Goal: Task Accomplishment & Management: Use online tool/utility

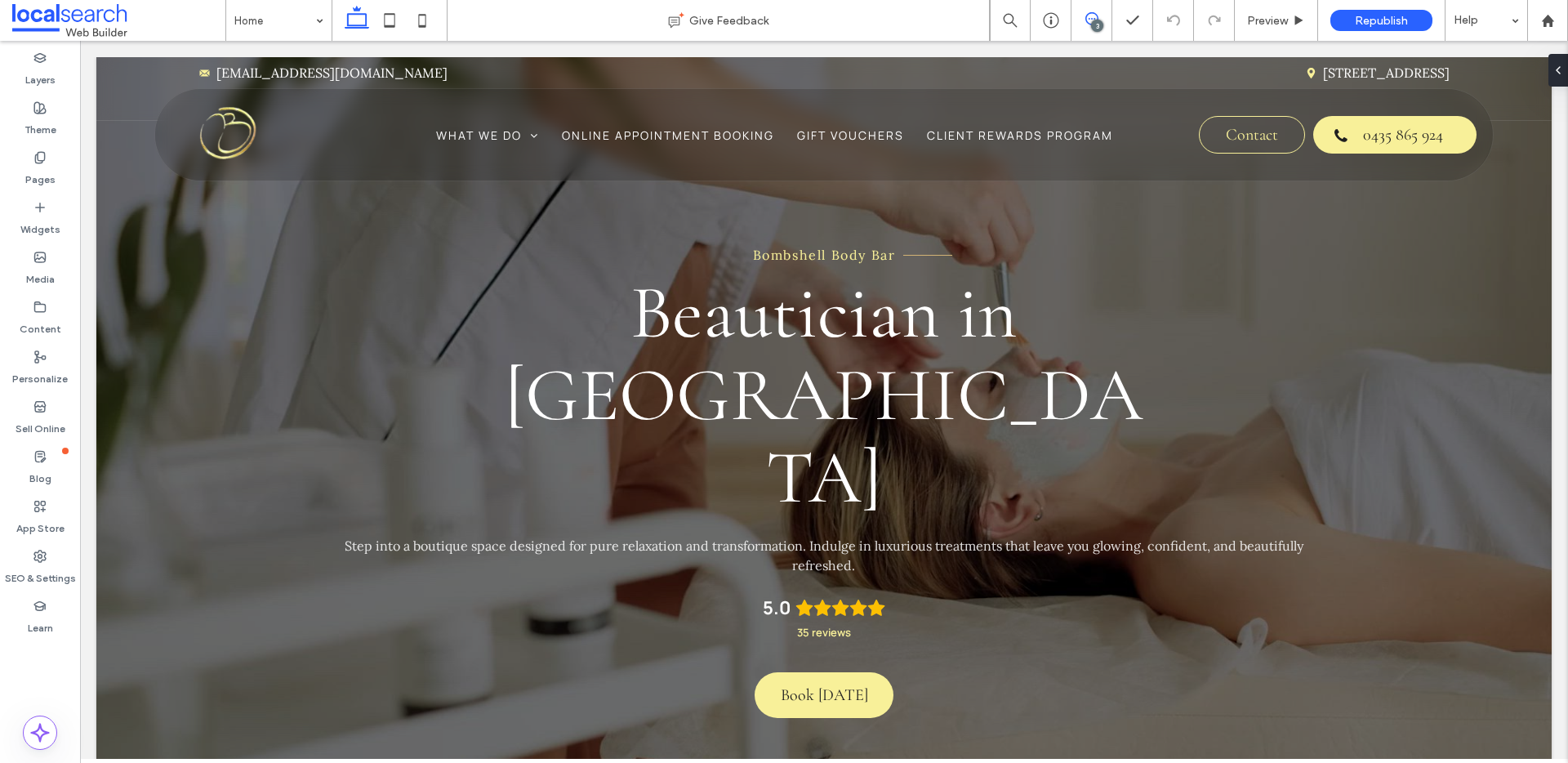
click at [1091, 14] on icon at bounding box center [1092, 18] width 13 height 13
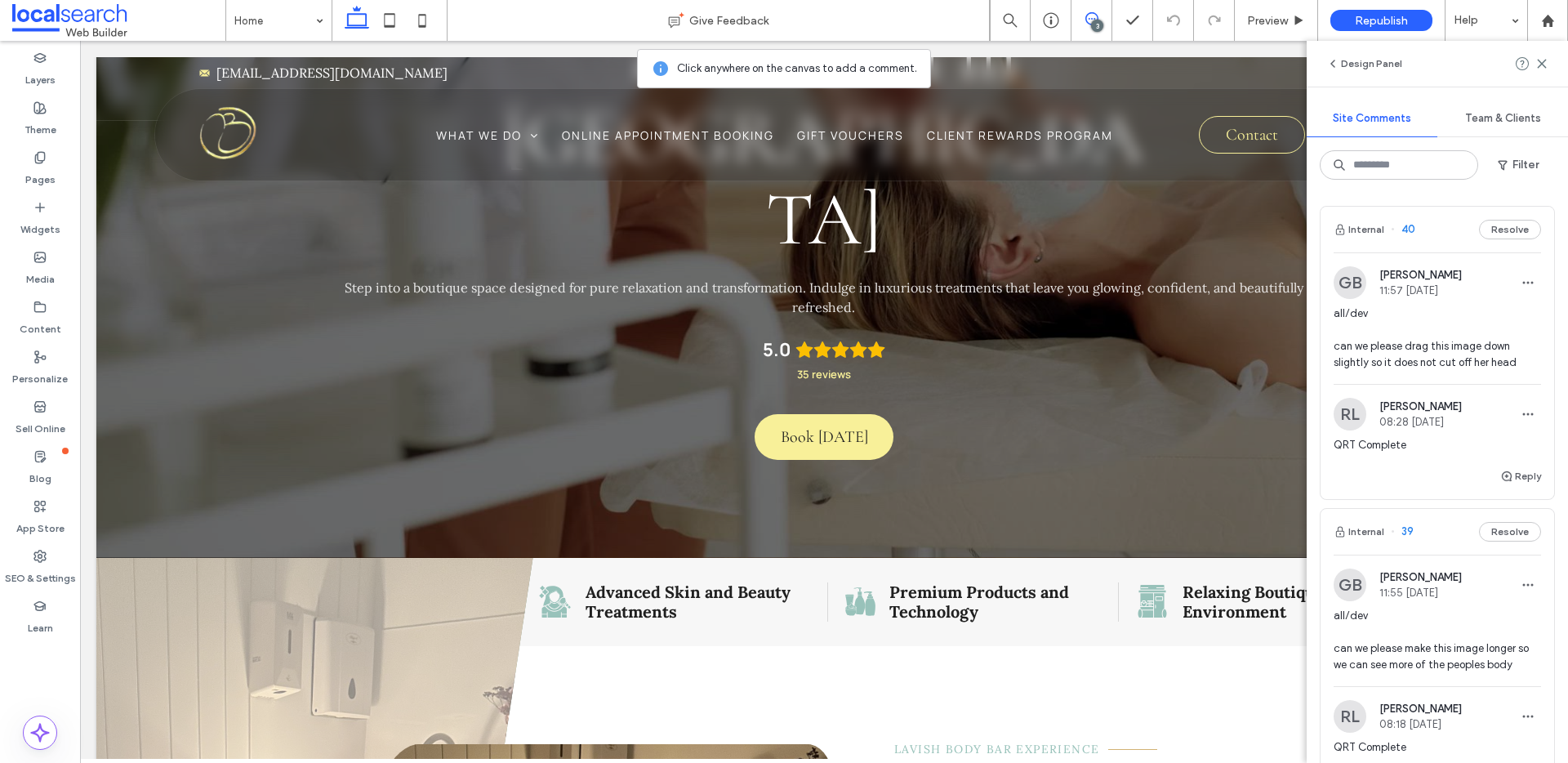
click at [1409, 312] on span "all/dev can we please drag this image down slightly so it does not cut off her …" at bounding box center [1437, 338] width 208 height 66
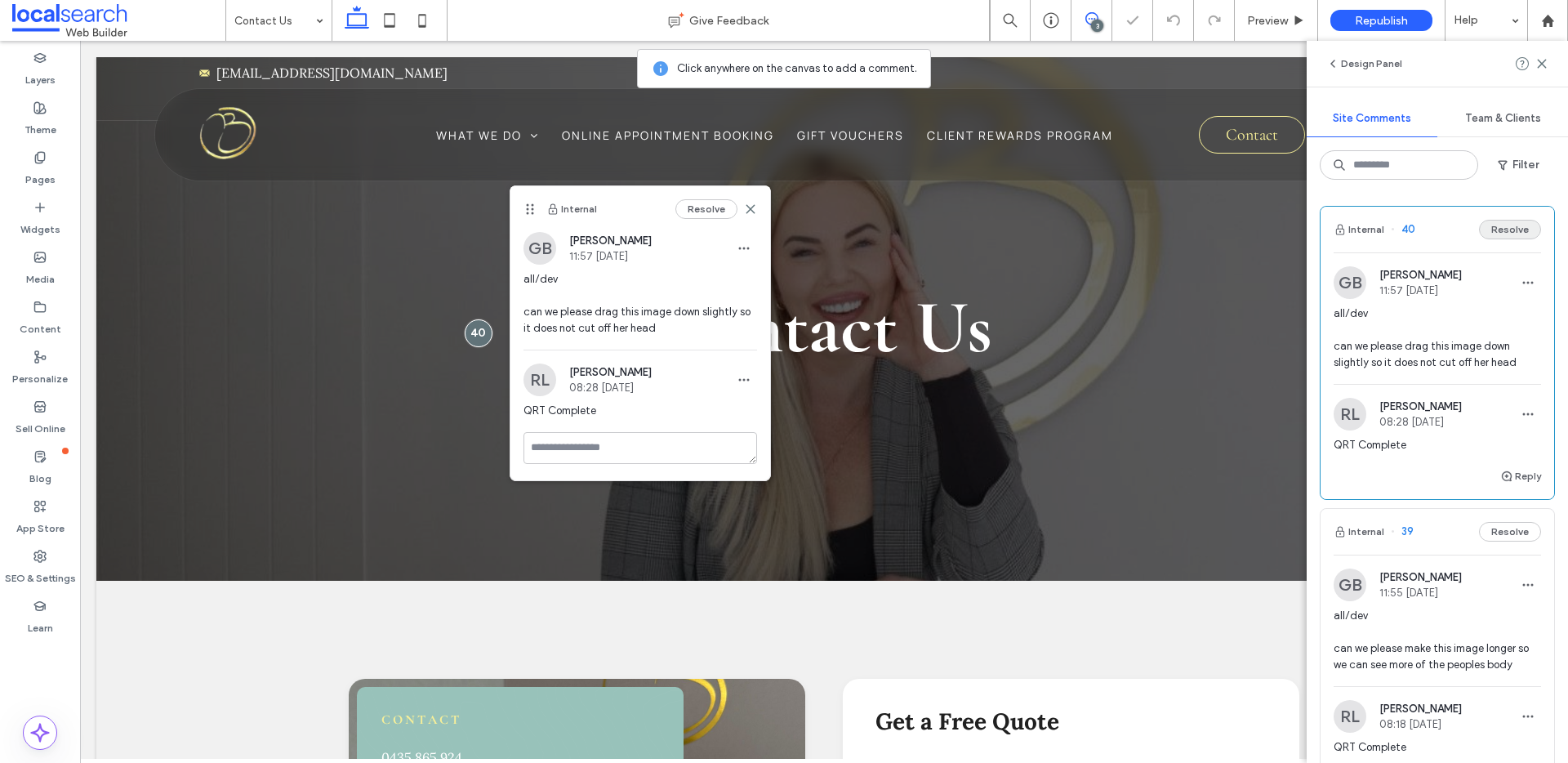
click at [1501, 232] on button "Resolve" at bounding box center [1510, 229] width 62 height 19
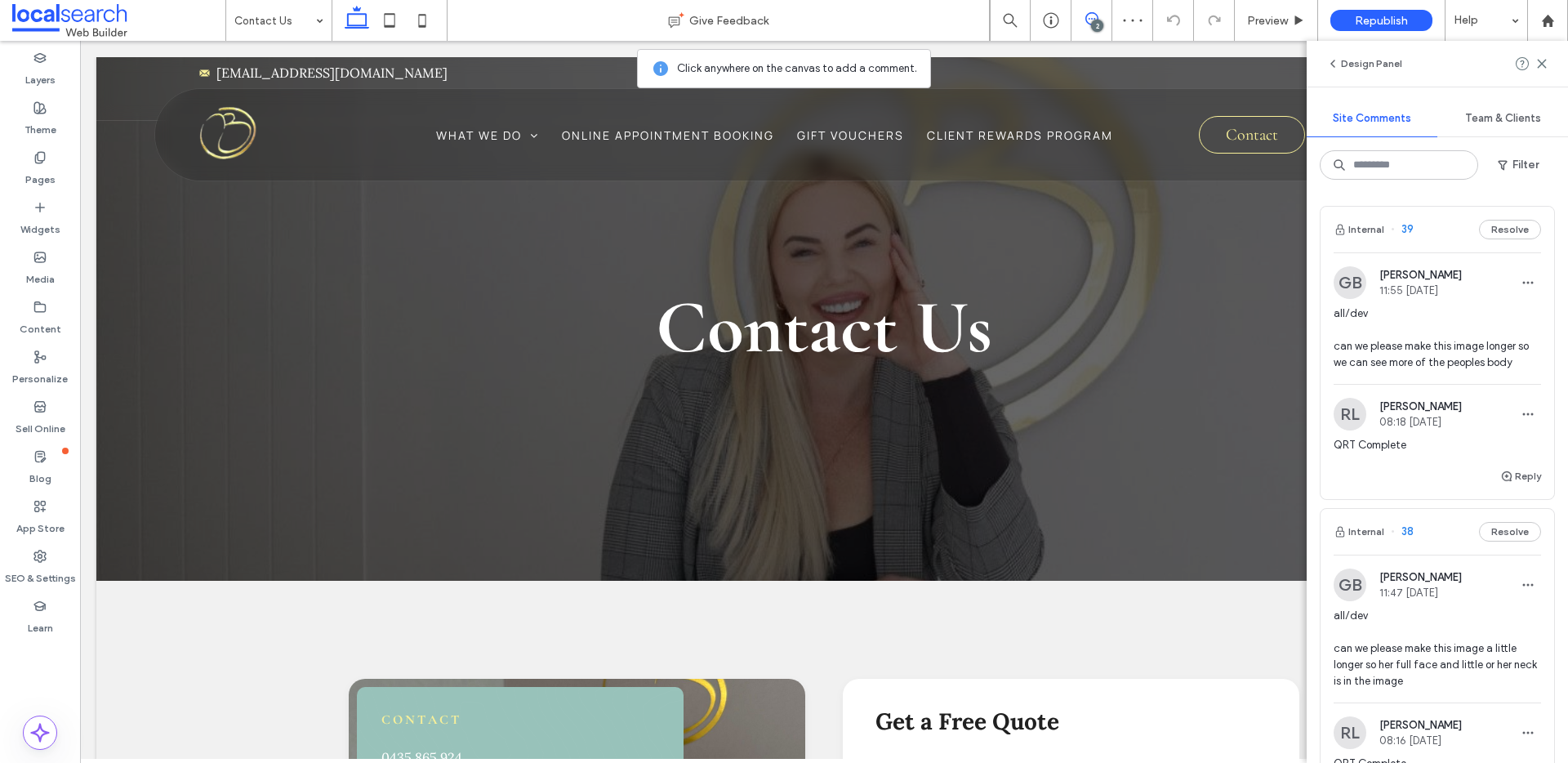
click at [1458, 306] on span "all/dev can we please make this image longer so we can see more of the peoples …" at bounding box center [1437, 338] width 208 height 66
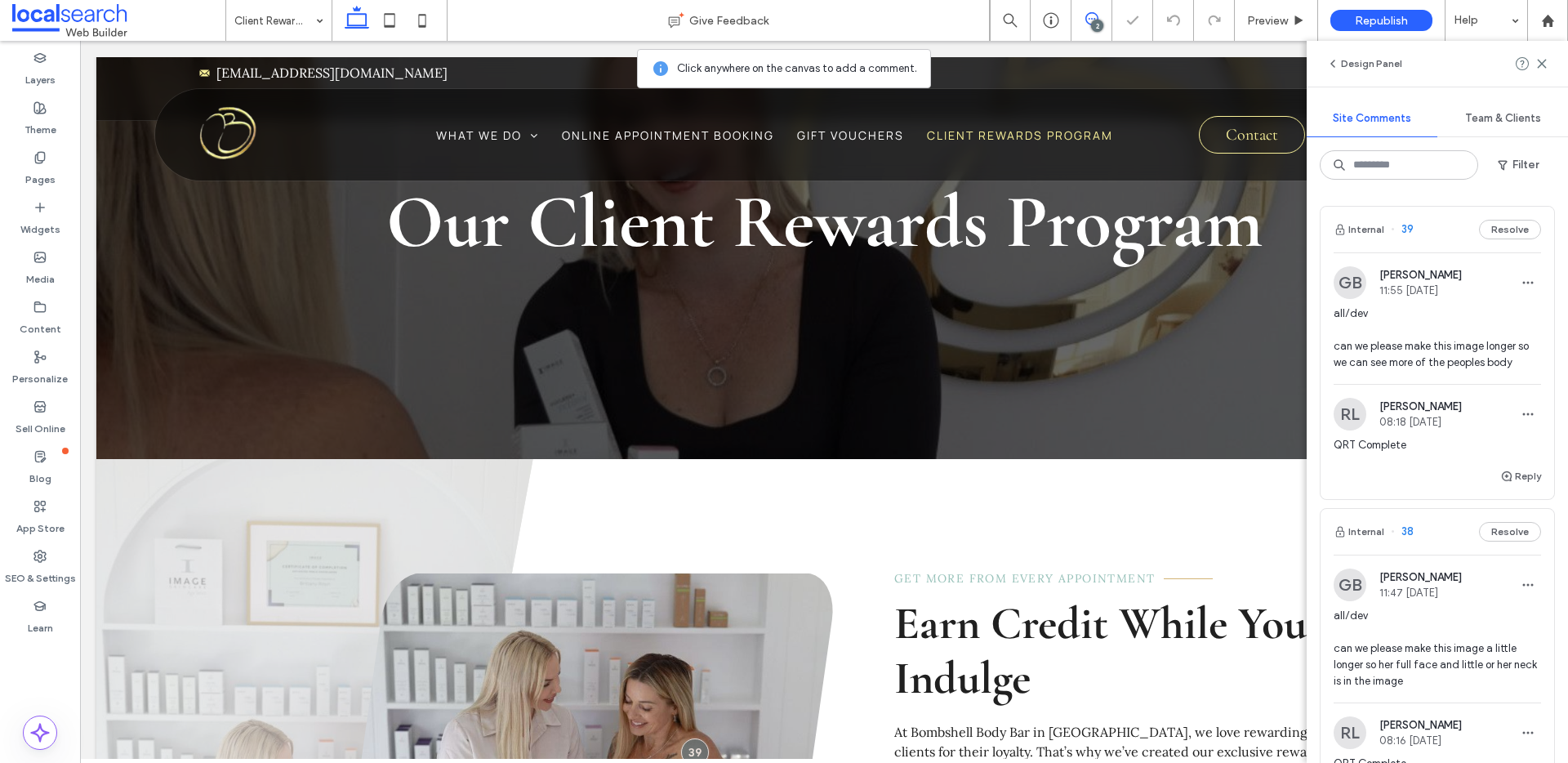
scroll to position [467, 0]
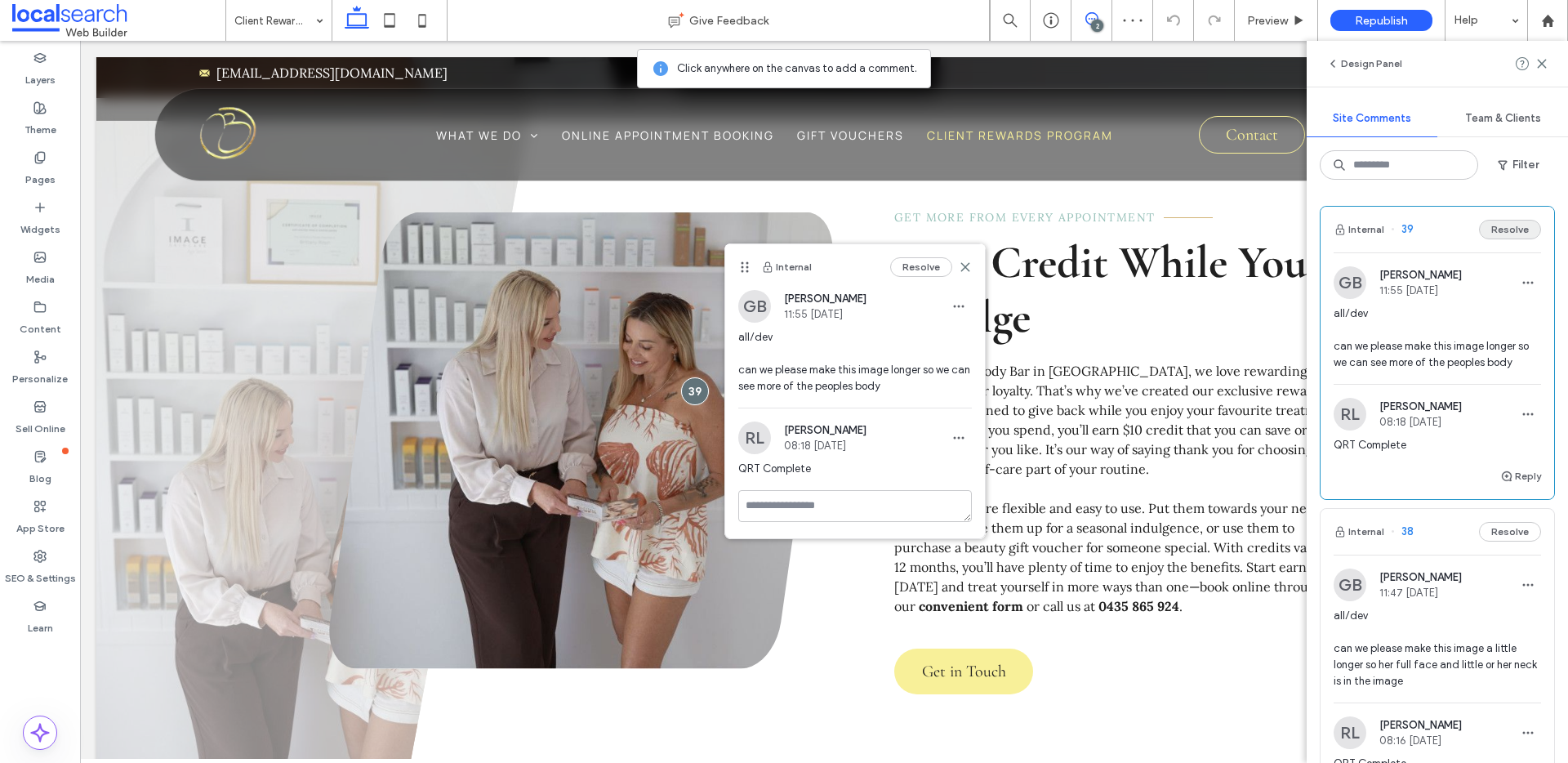
click at [1496, 228] on button "Resolve" at bounding box center [1510, 229] width 62 height 19
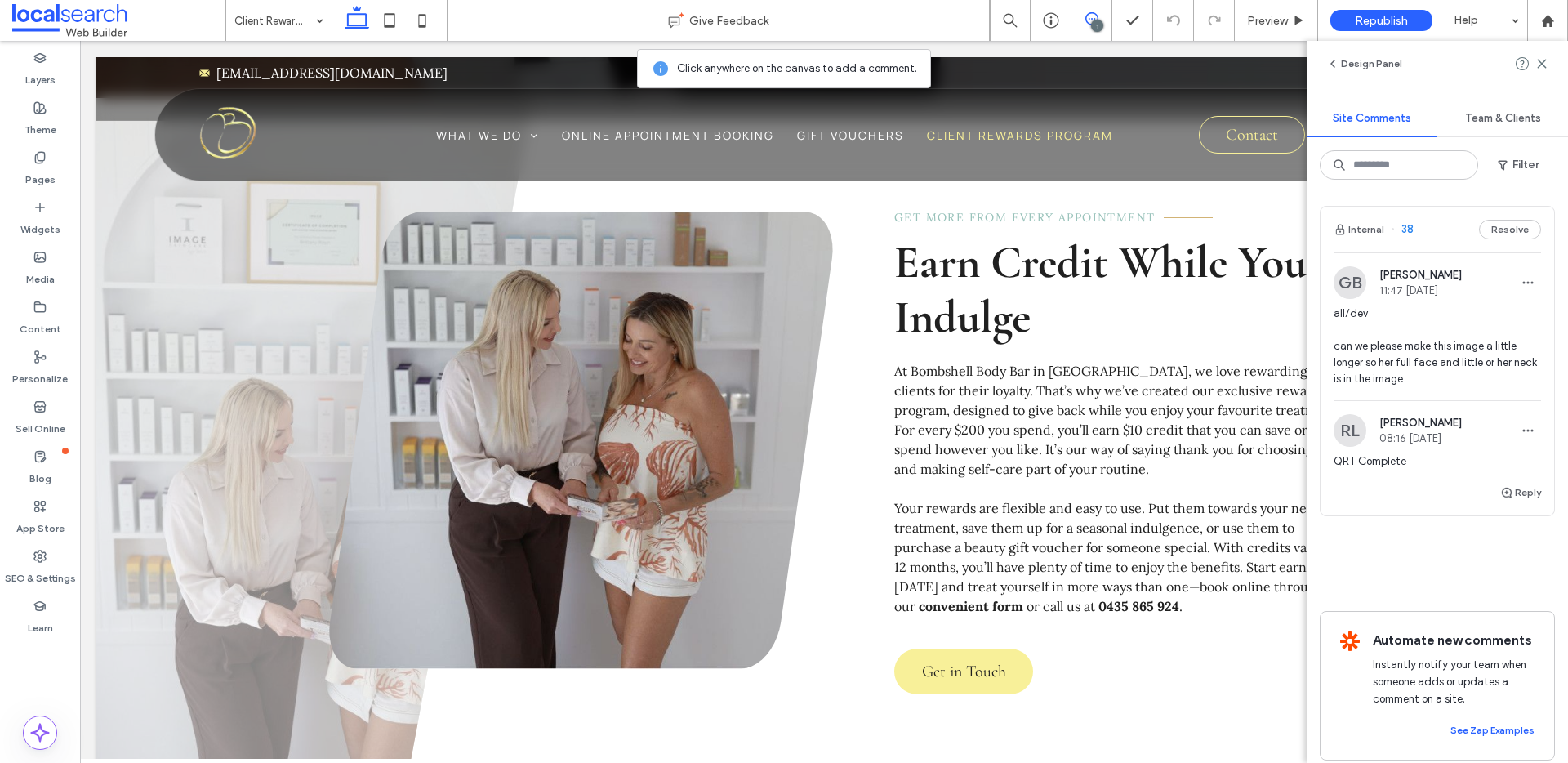
click at [1455, 332] on span "all/dev can we please make this image a little longer so her full face and litt…" at bounding box center [1437, 346] width 208 height 82
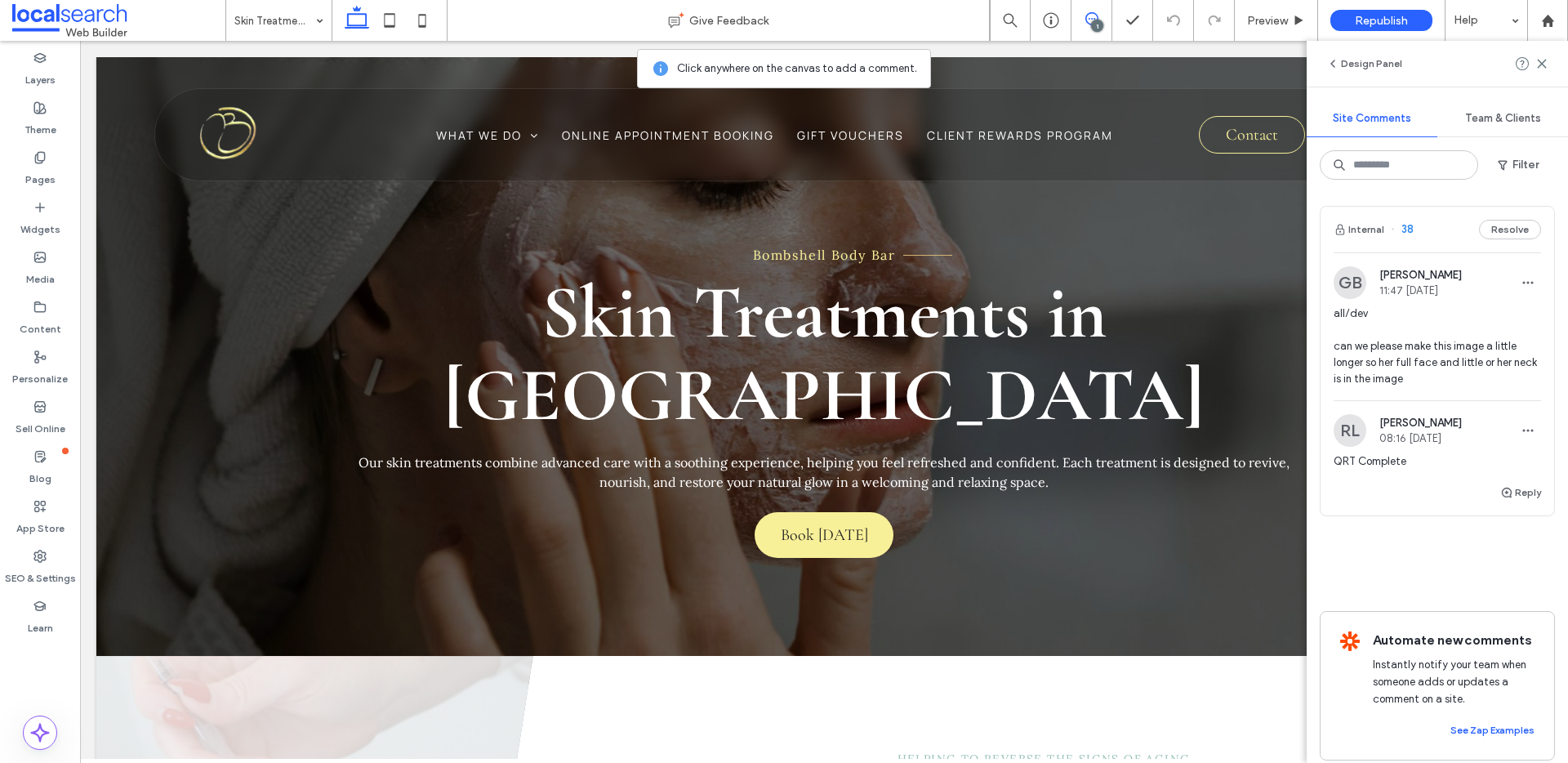
scroll to position [0, 0]
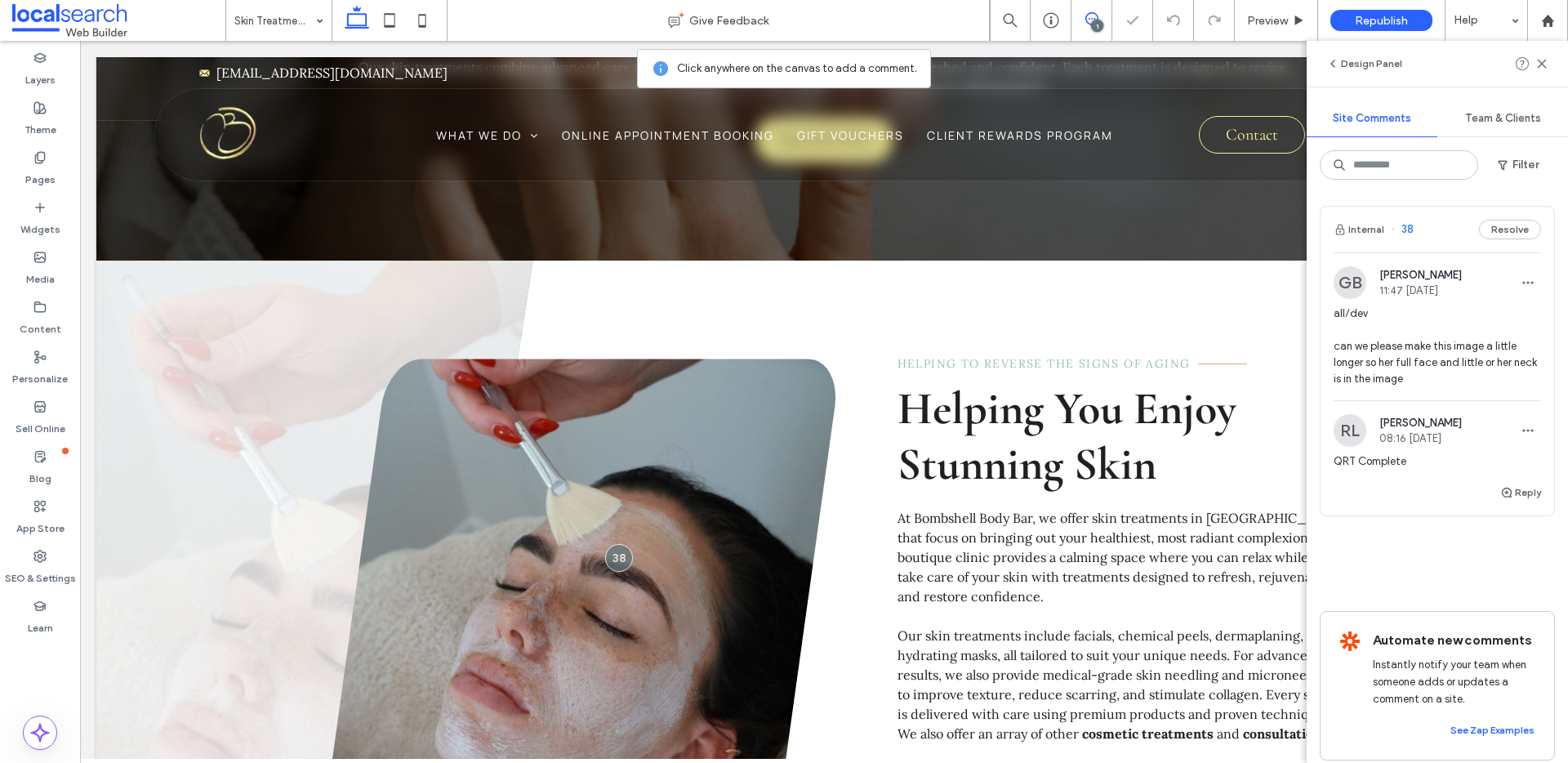
scroll to position [463, 0]
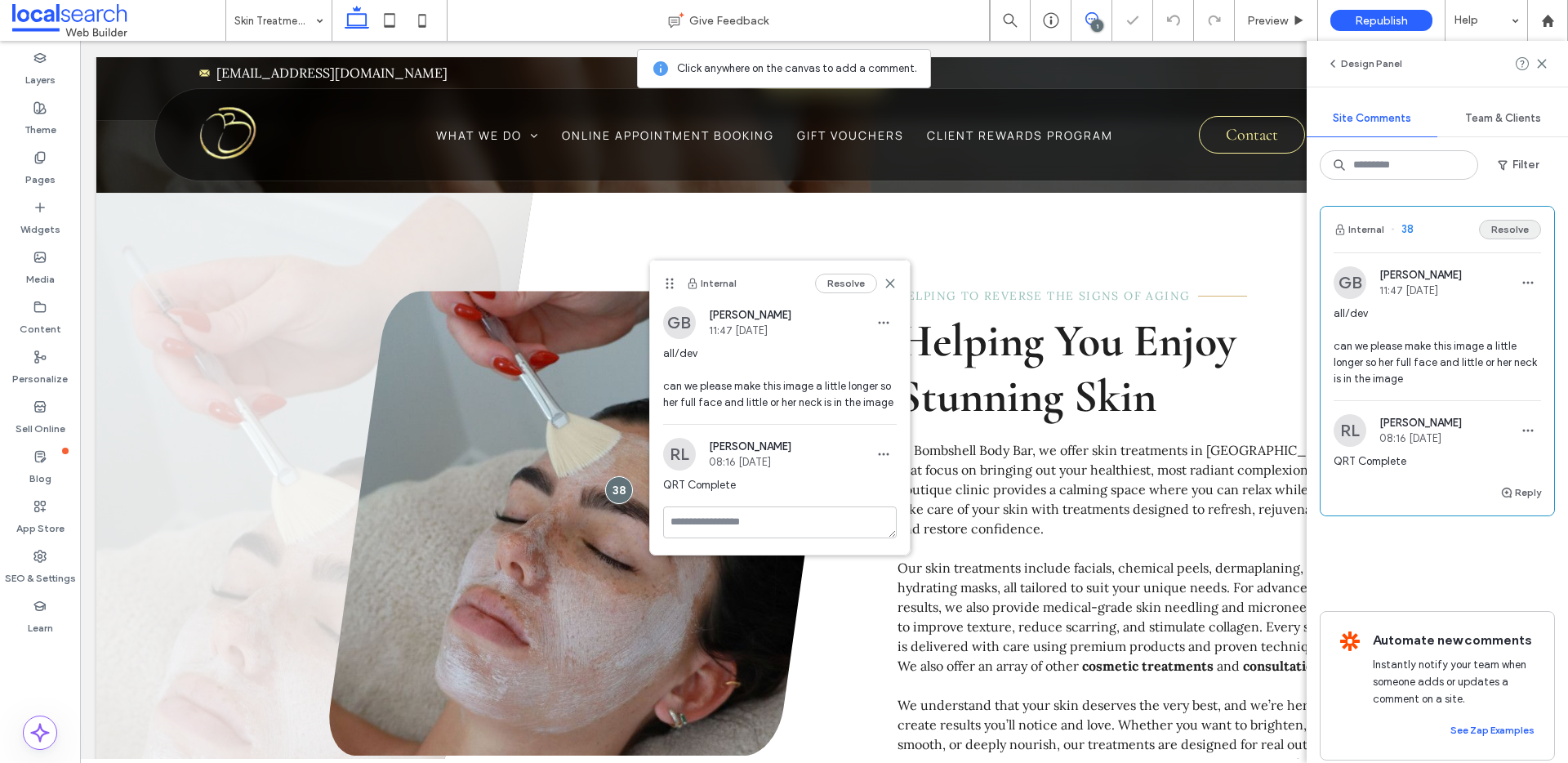
click at [1485, 227] on button "Resolve" at bounding box center [1510, 229] width 62 height 19
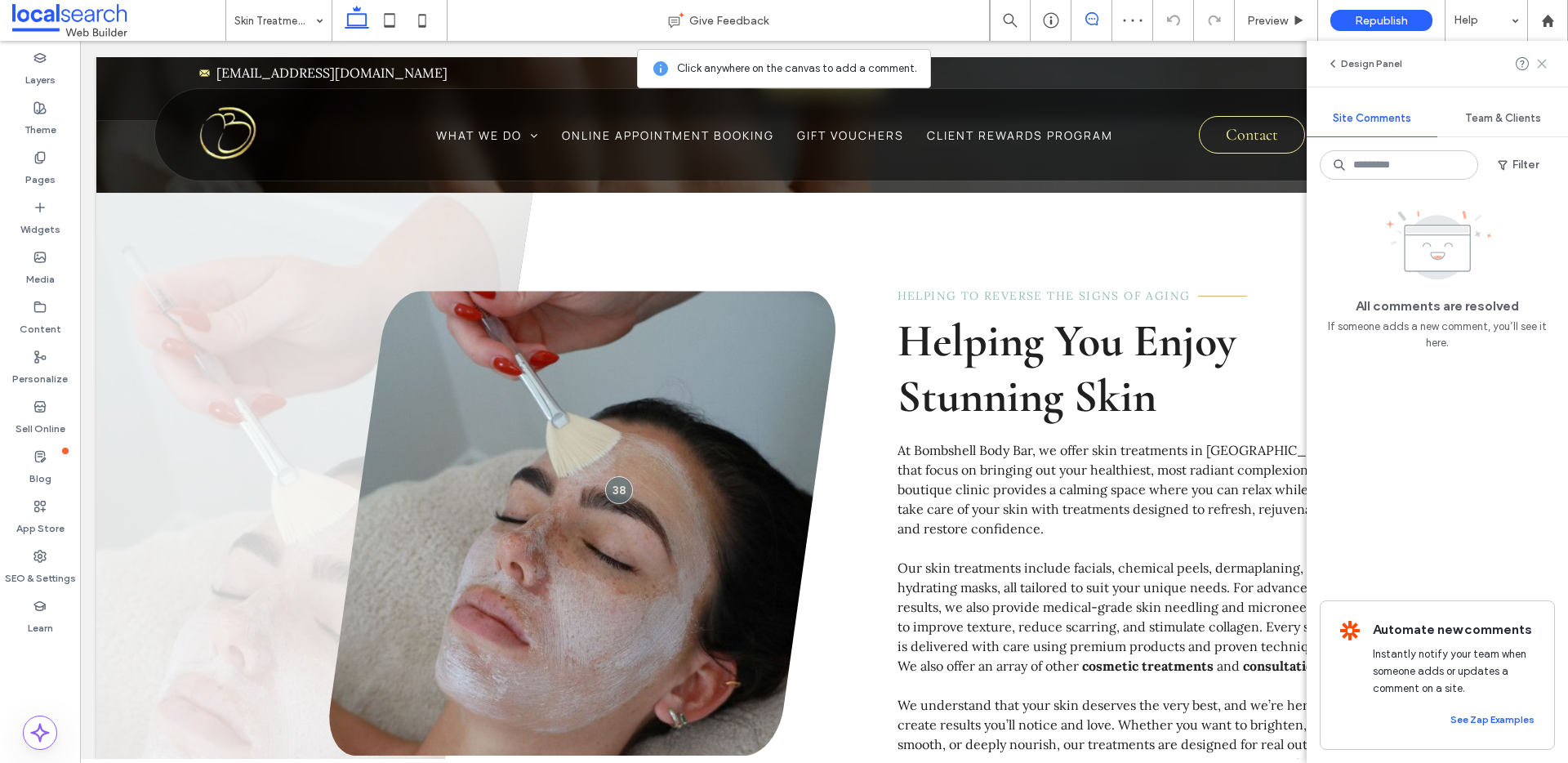
click at [1541, 66] on icon at bounding box center [1542, 64] width 13 height 13
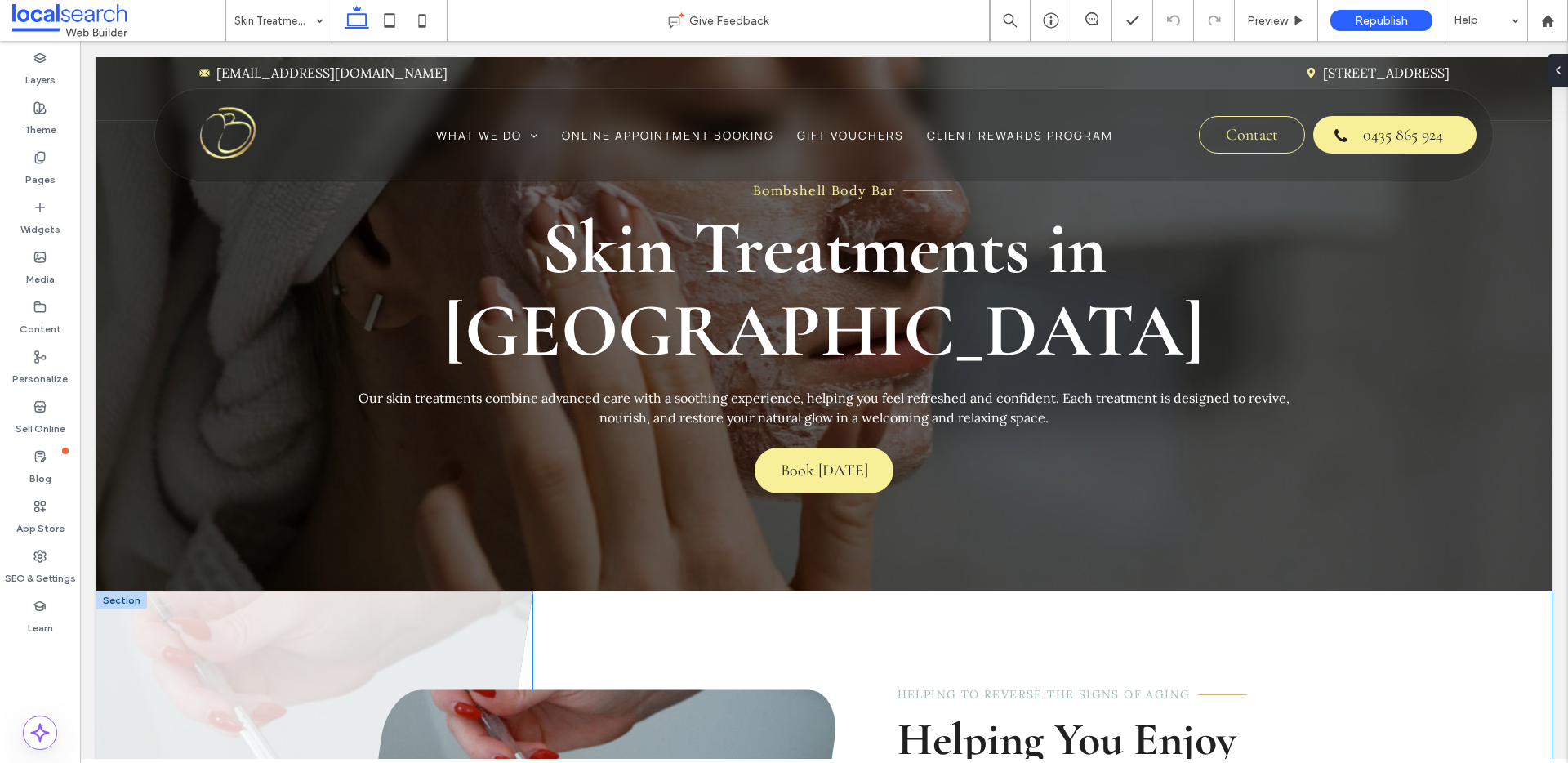
scroll to position [0, 0]
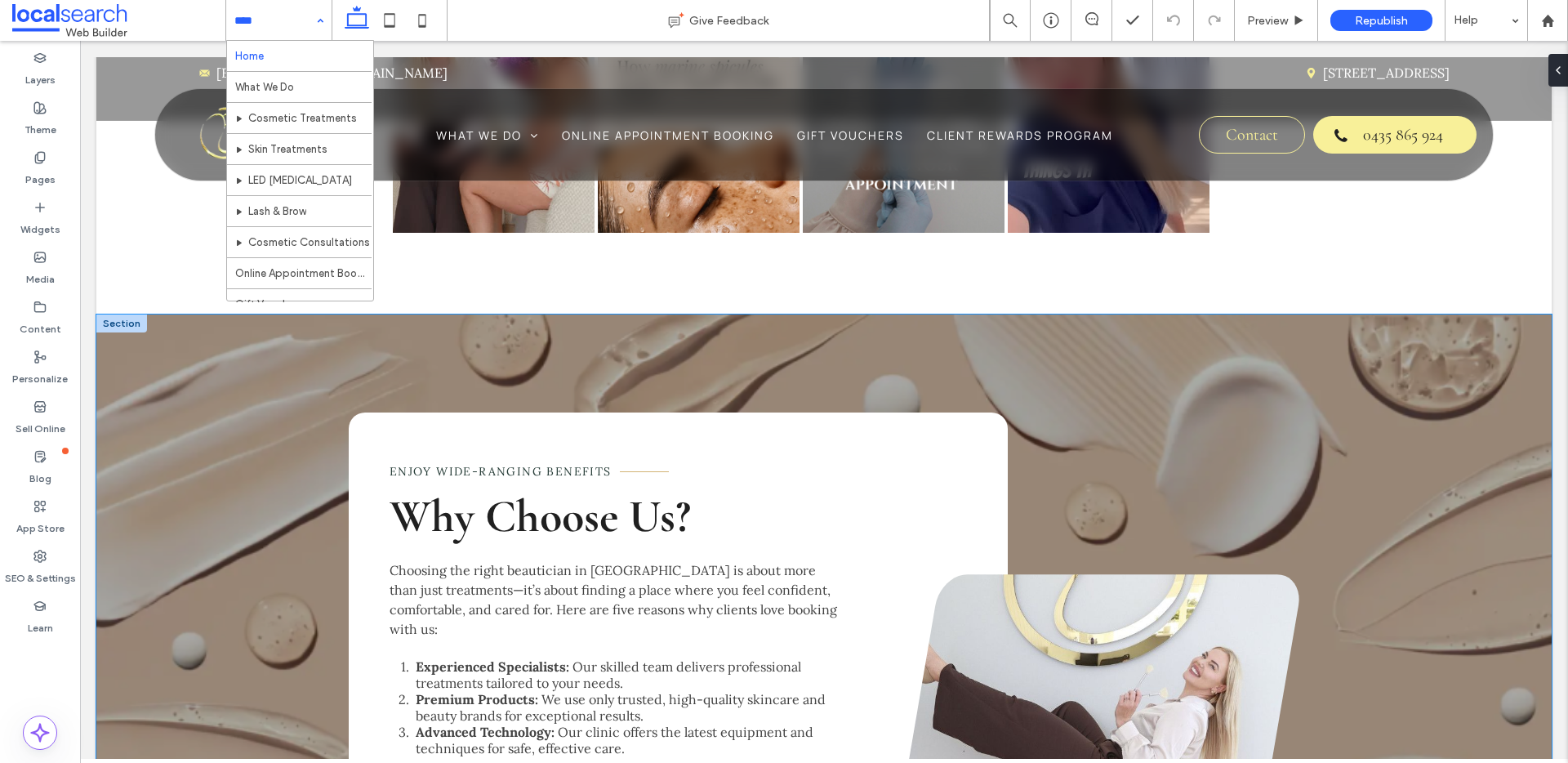
scroll to position [2395, 0]
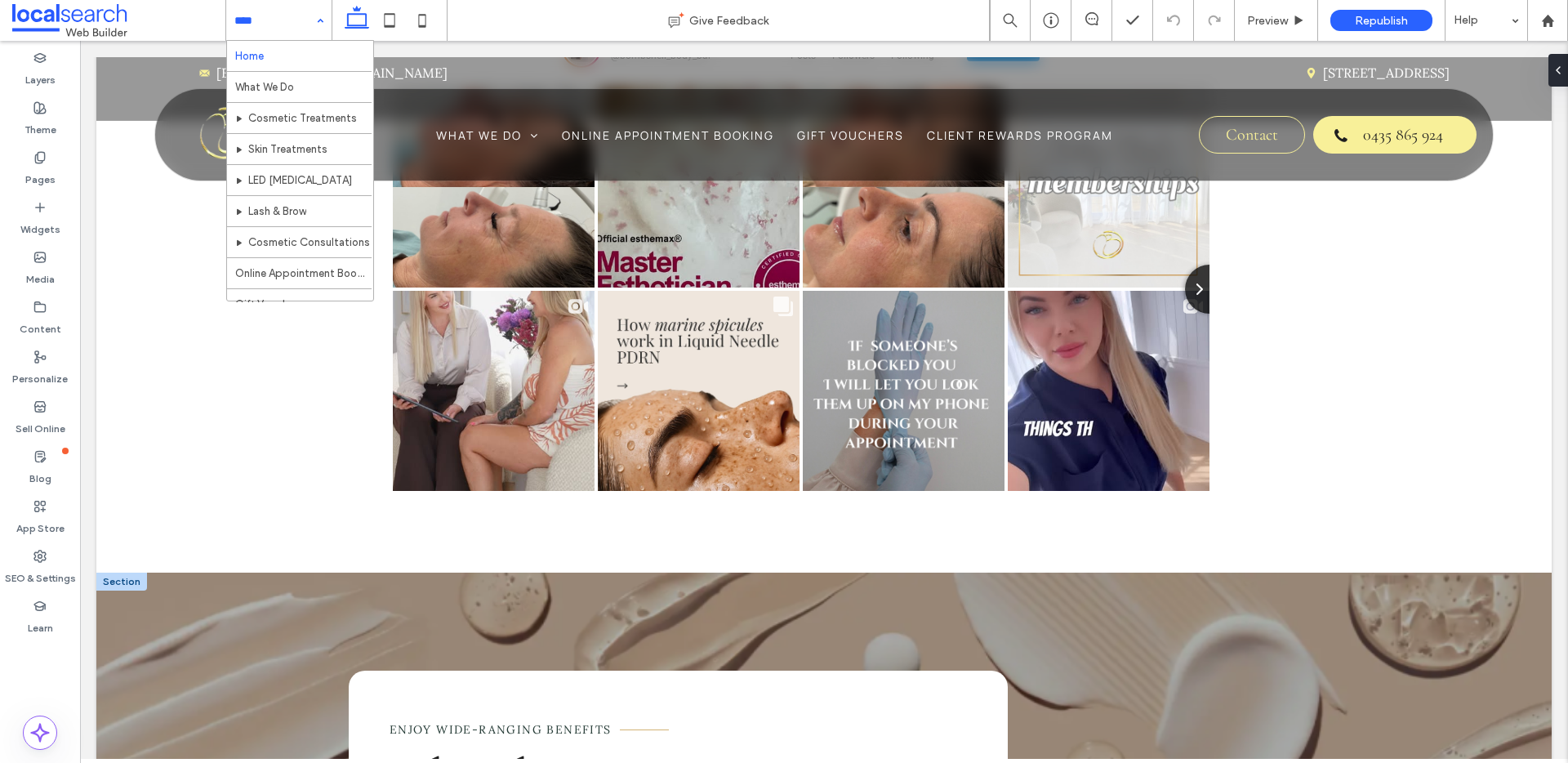
click at [110, 573] on div at bounding box center [121, 581] width 51 height 18
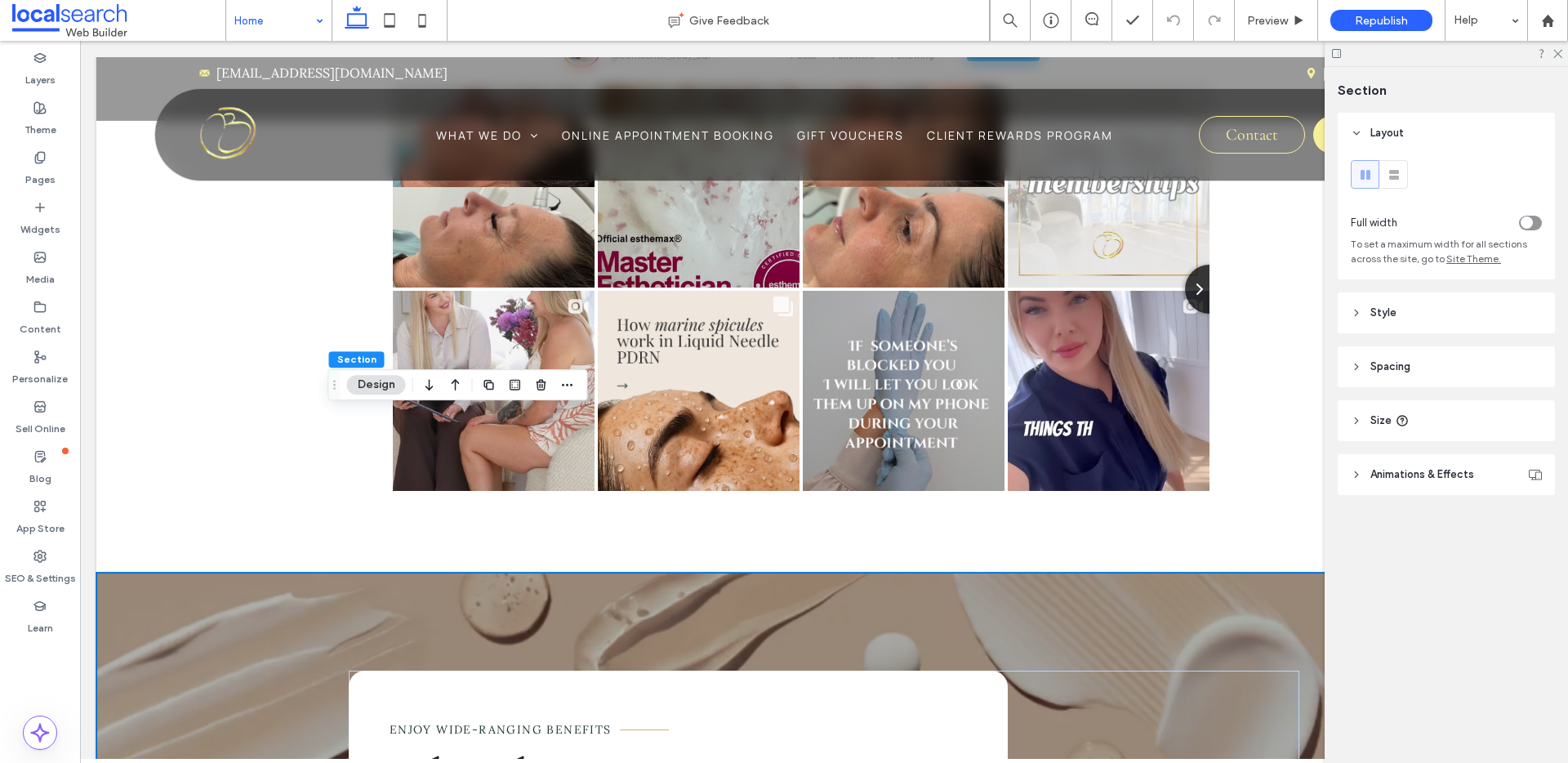
click at [1431, 314] on header "Style" at bounding box center [1447, 313] width 218 height 41
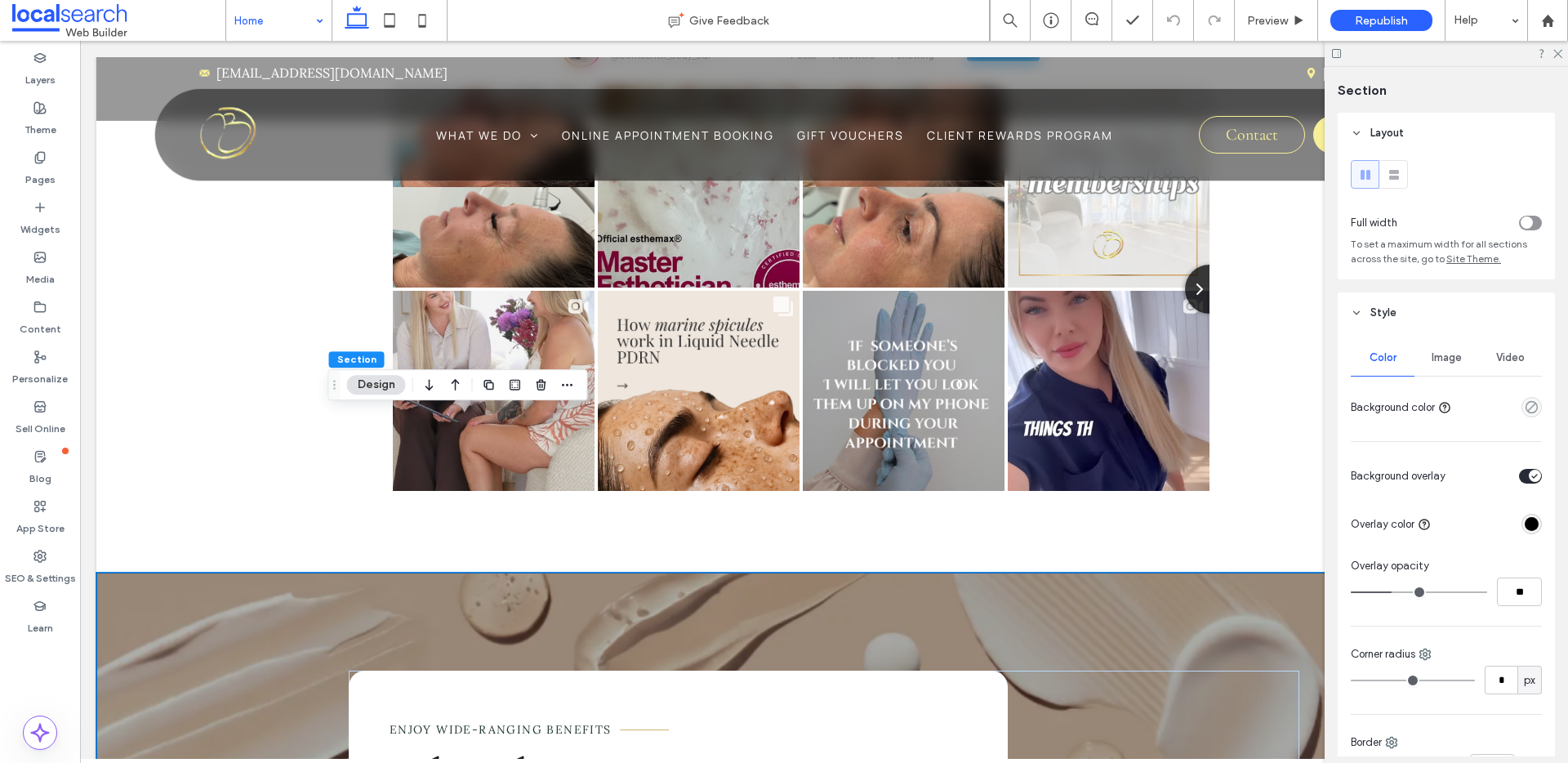
click at [1453, 366] on div "Image" at bounding box center [1446, 357] width 64 height 36
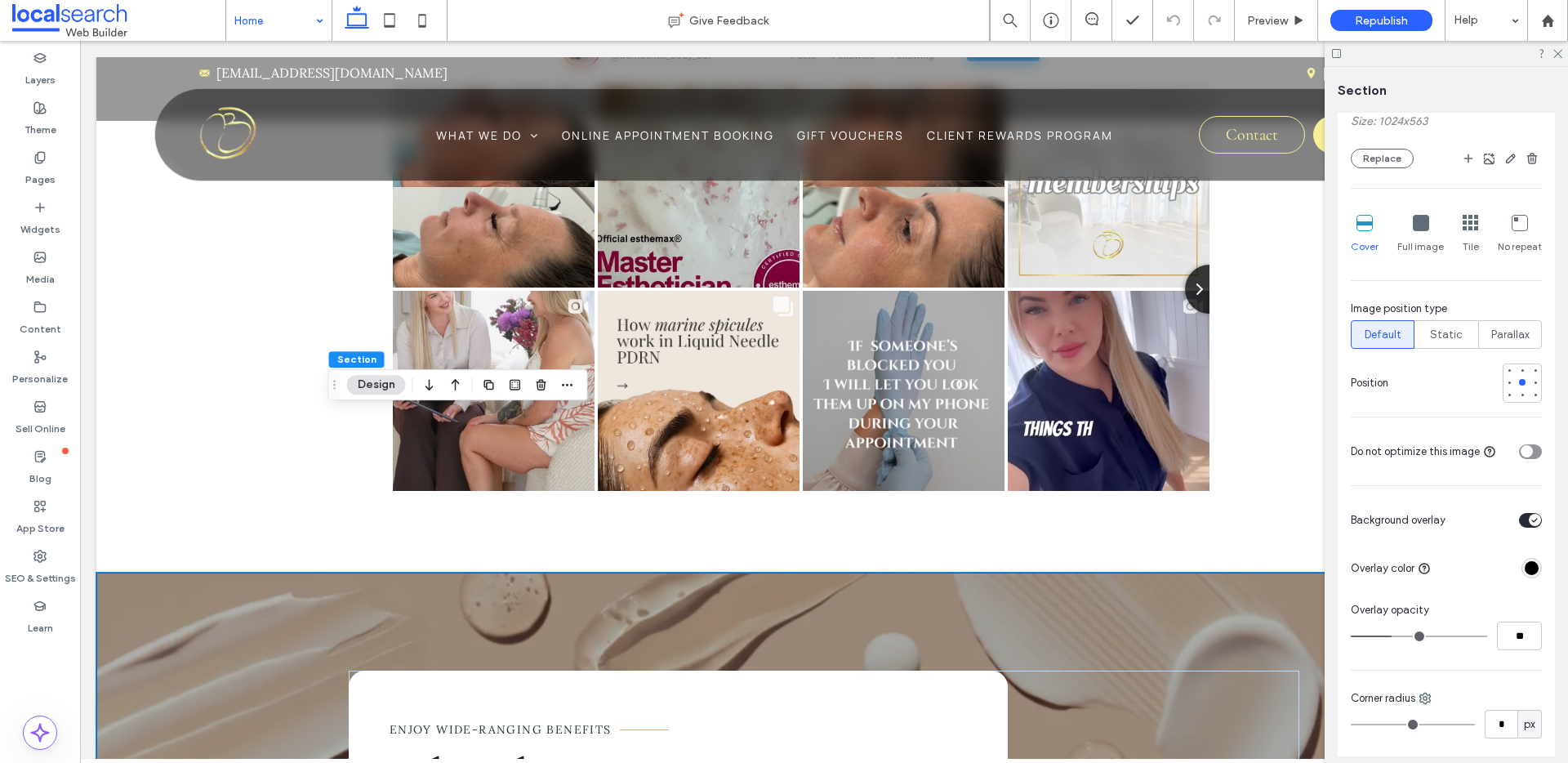
scroll to position [507, 0]
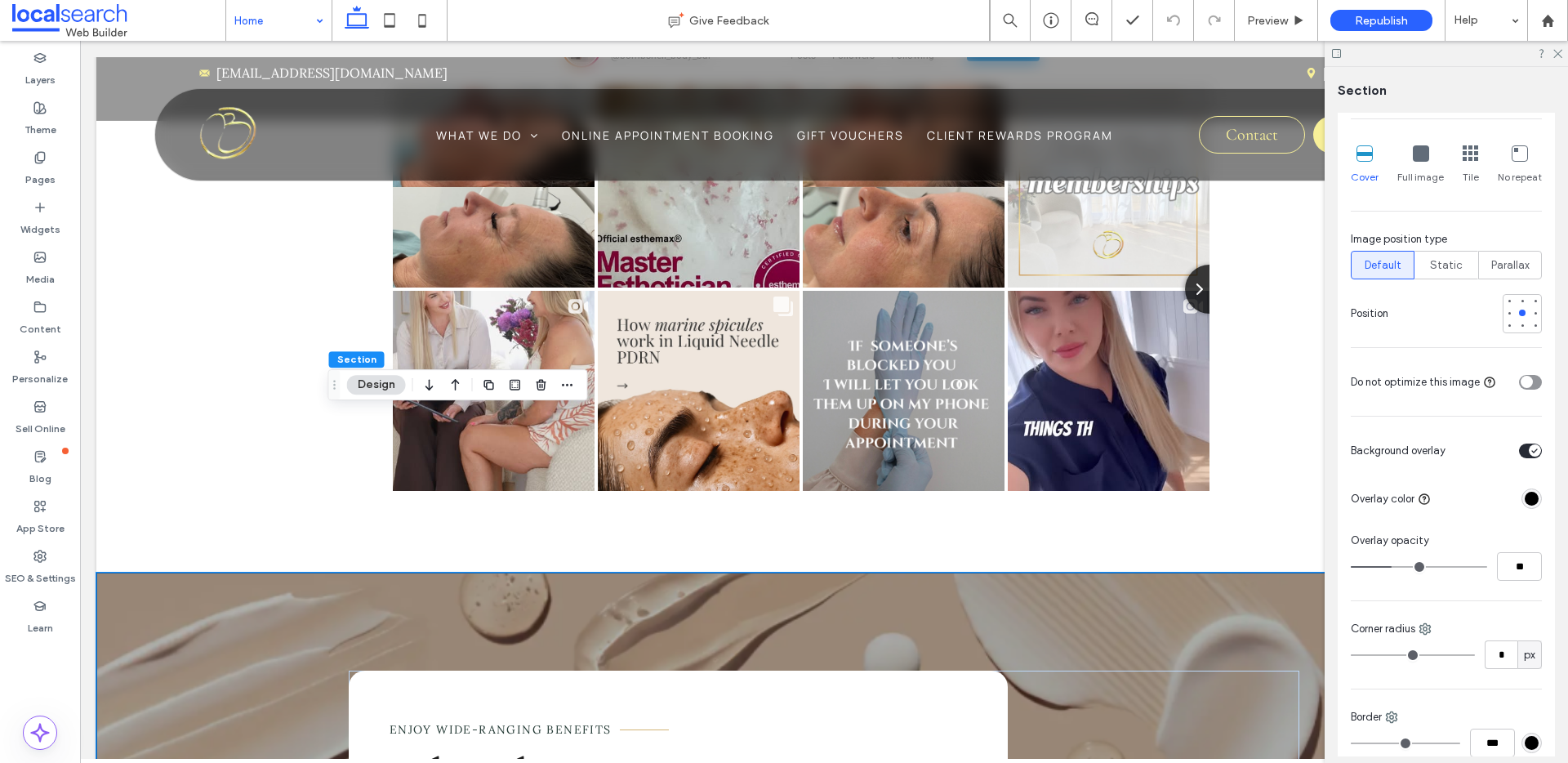
click at [1525, 502] on div "rgba(0, 0, 0, 1)" at bounding box center [1531, 498] width 14 height 14
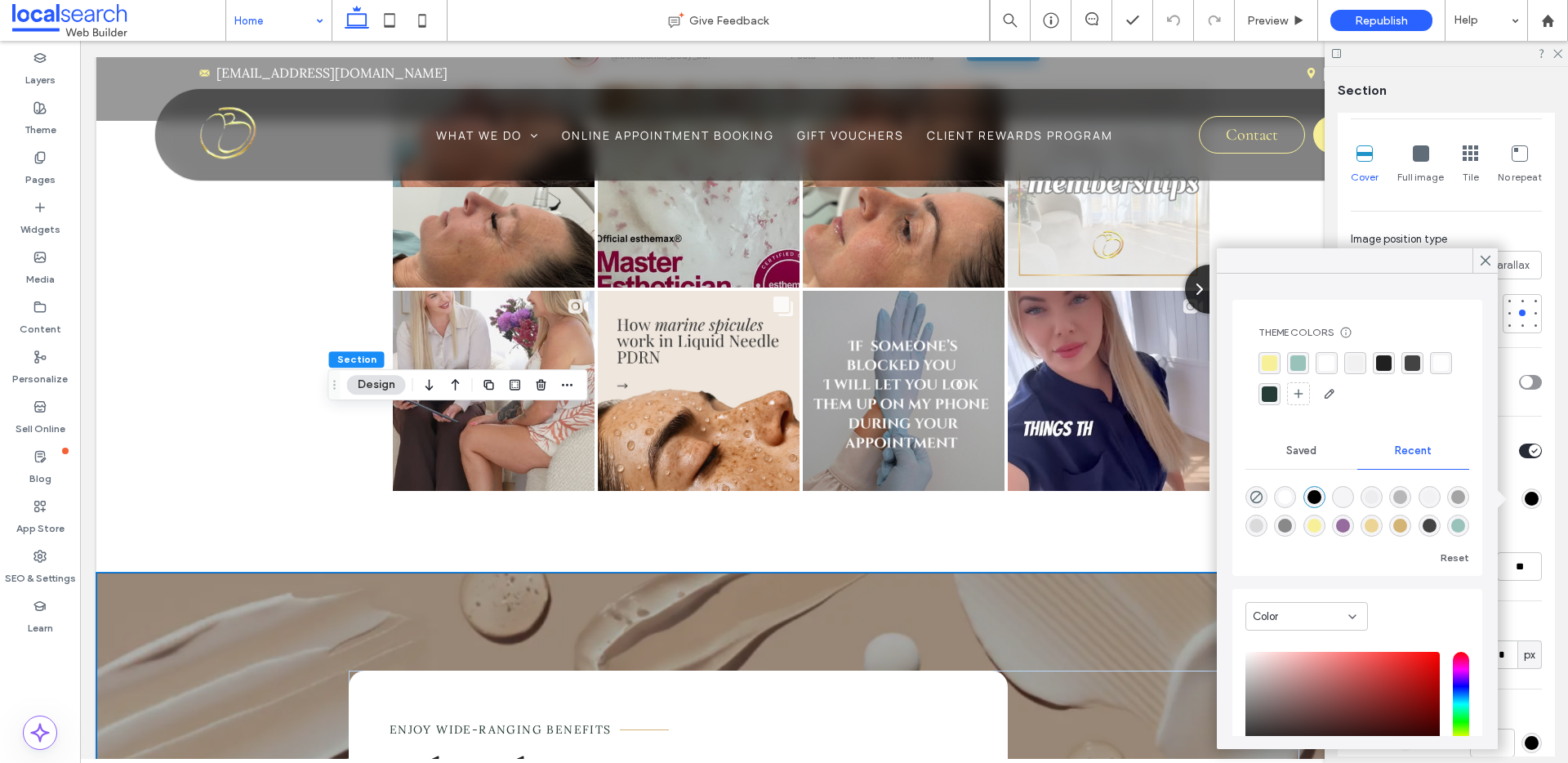
click at [1302, 363] on div "rgba(152, 194, 186, 1)" at bounding box center [1298, 363] width 16 height 16
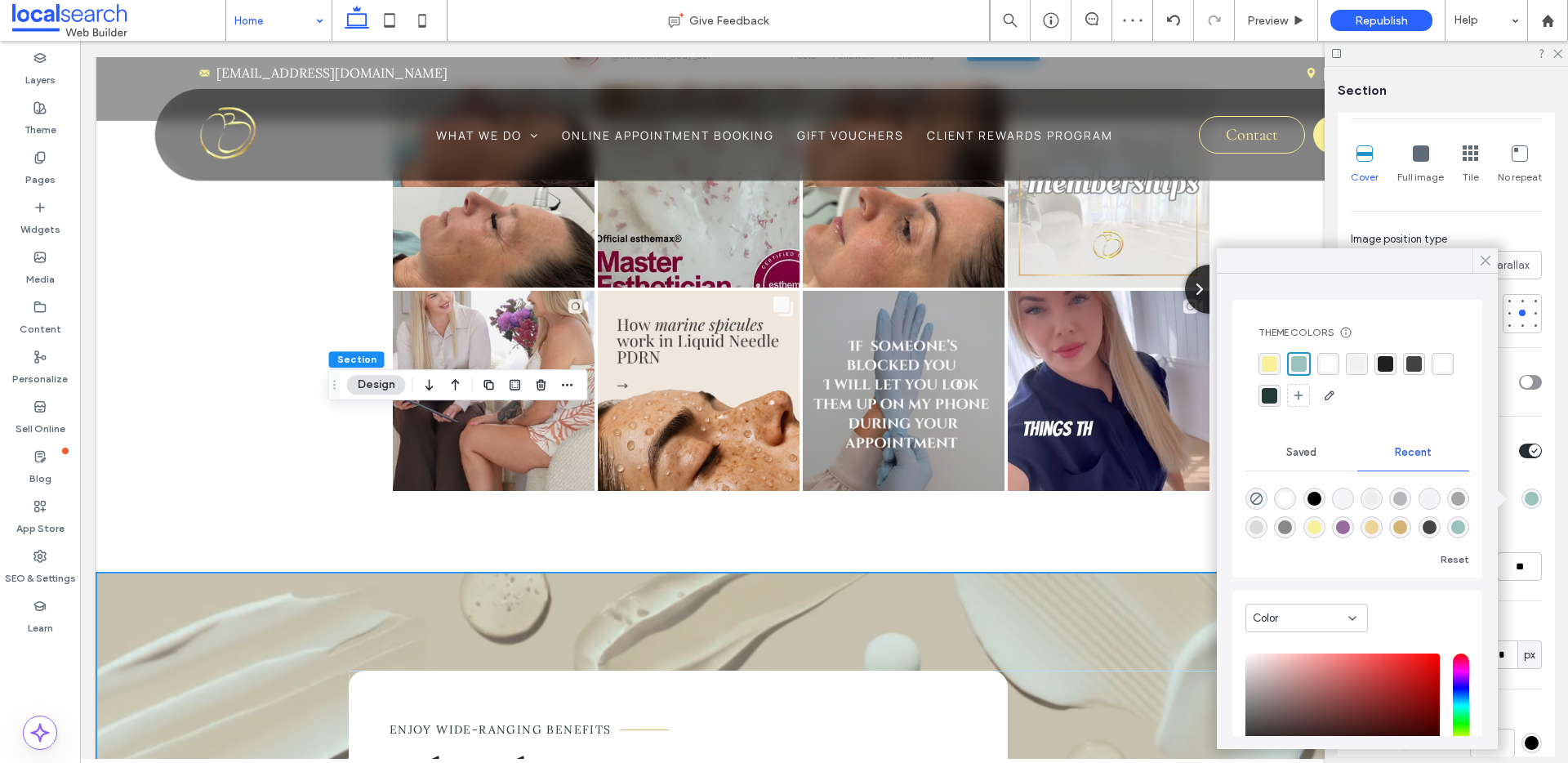
click at [1486, 260] on use at bounding box center [1485, 261] width 8 height 9
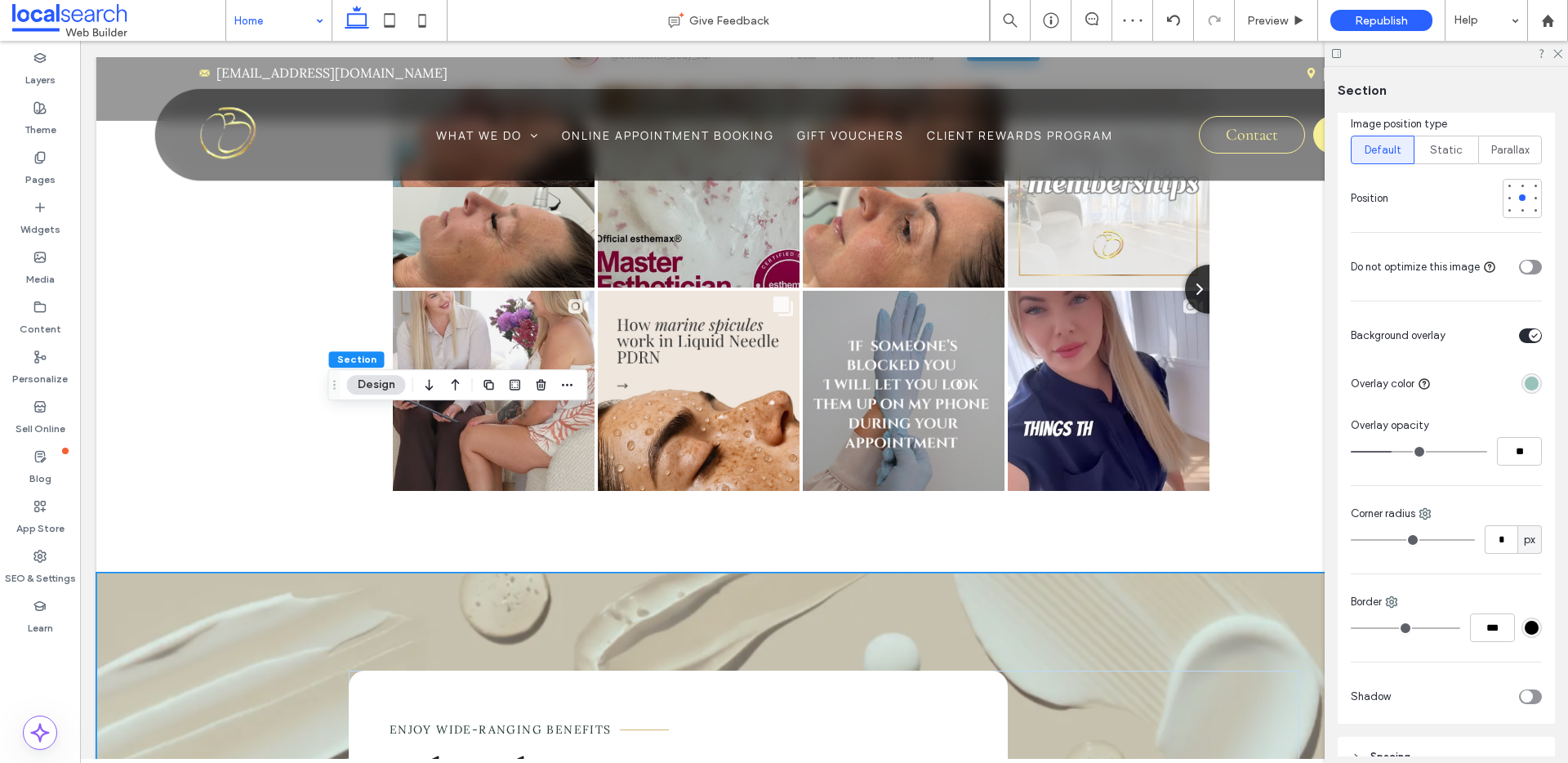
scroll to position [817, 0]
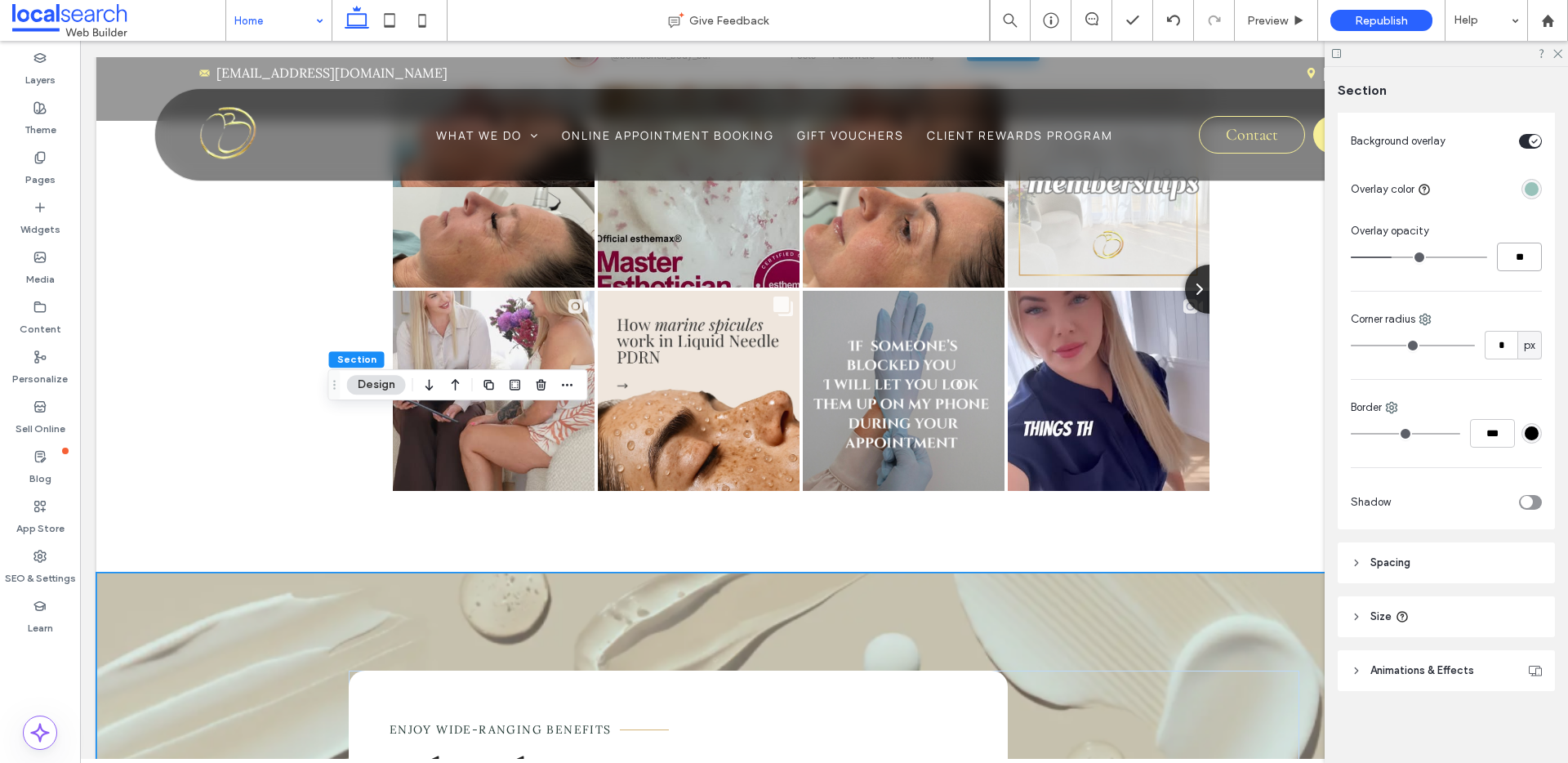
click at [1506, 260] on input "**" at bounding box center [1519, 256] width 45 height 29
type input "**"
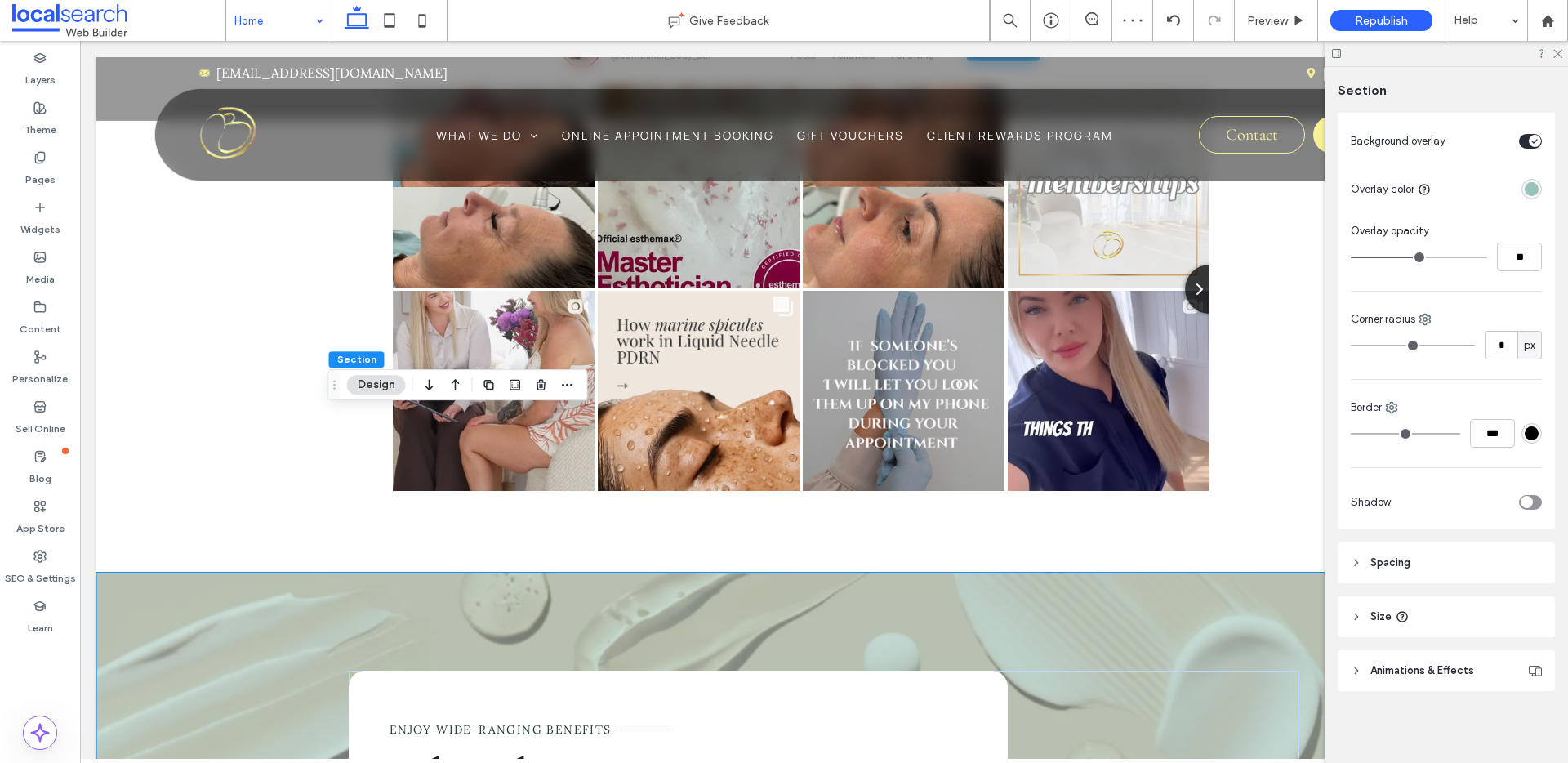
click at [1526, 184] on div "rgba(152, 194, 186, 1)" at bounding box center [1531, 188] width 14 height 14
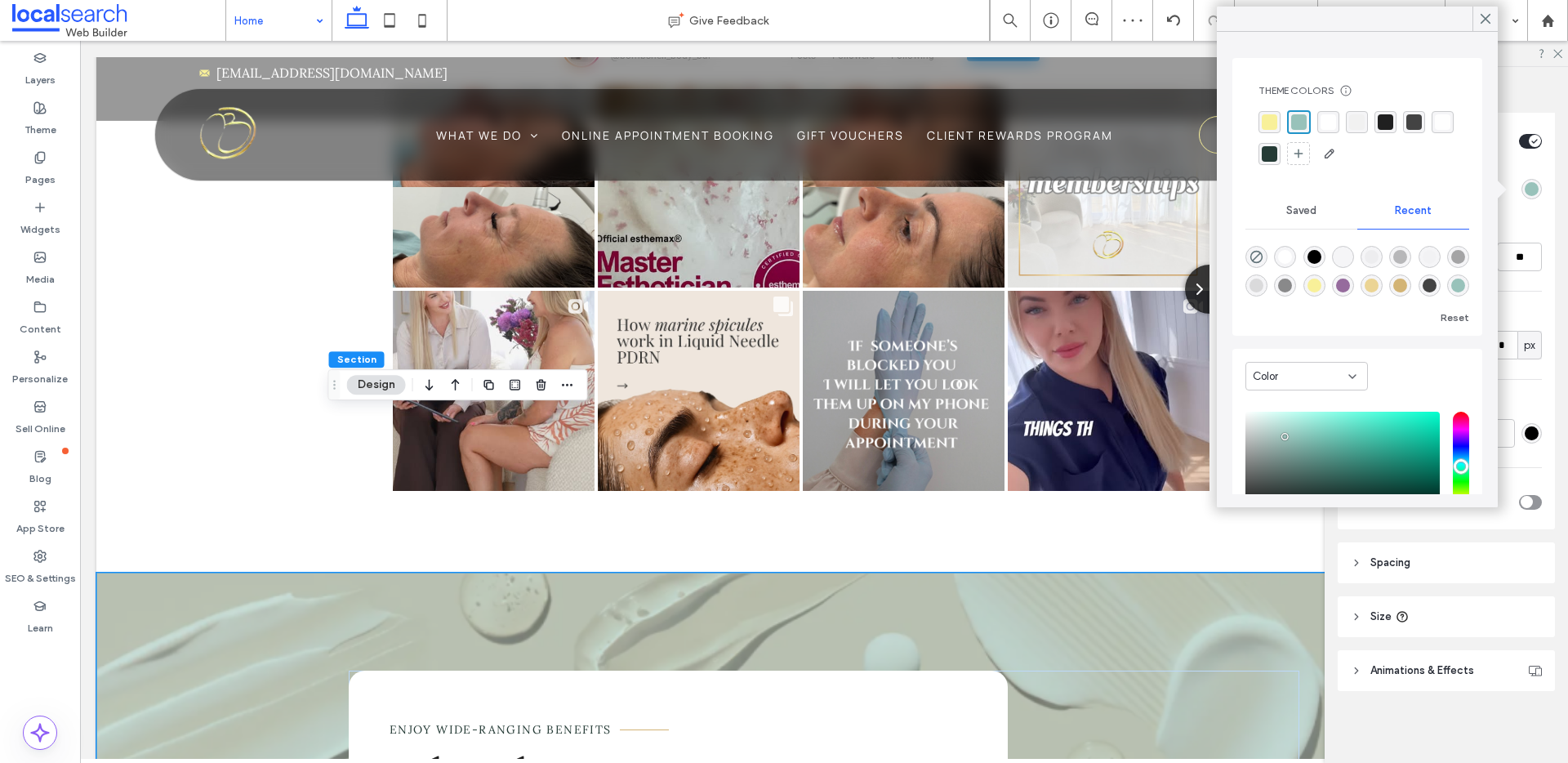
click at [1387, 123] on div "rgba(32, 32, 32, 1)" at bounding box center [1385, 122] width 16 height 16
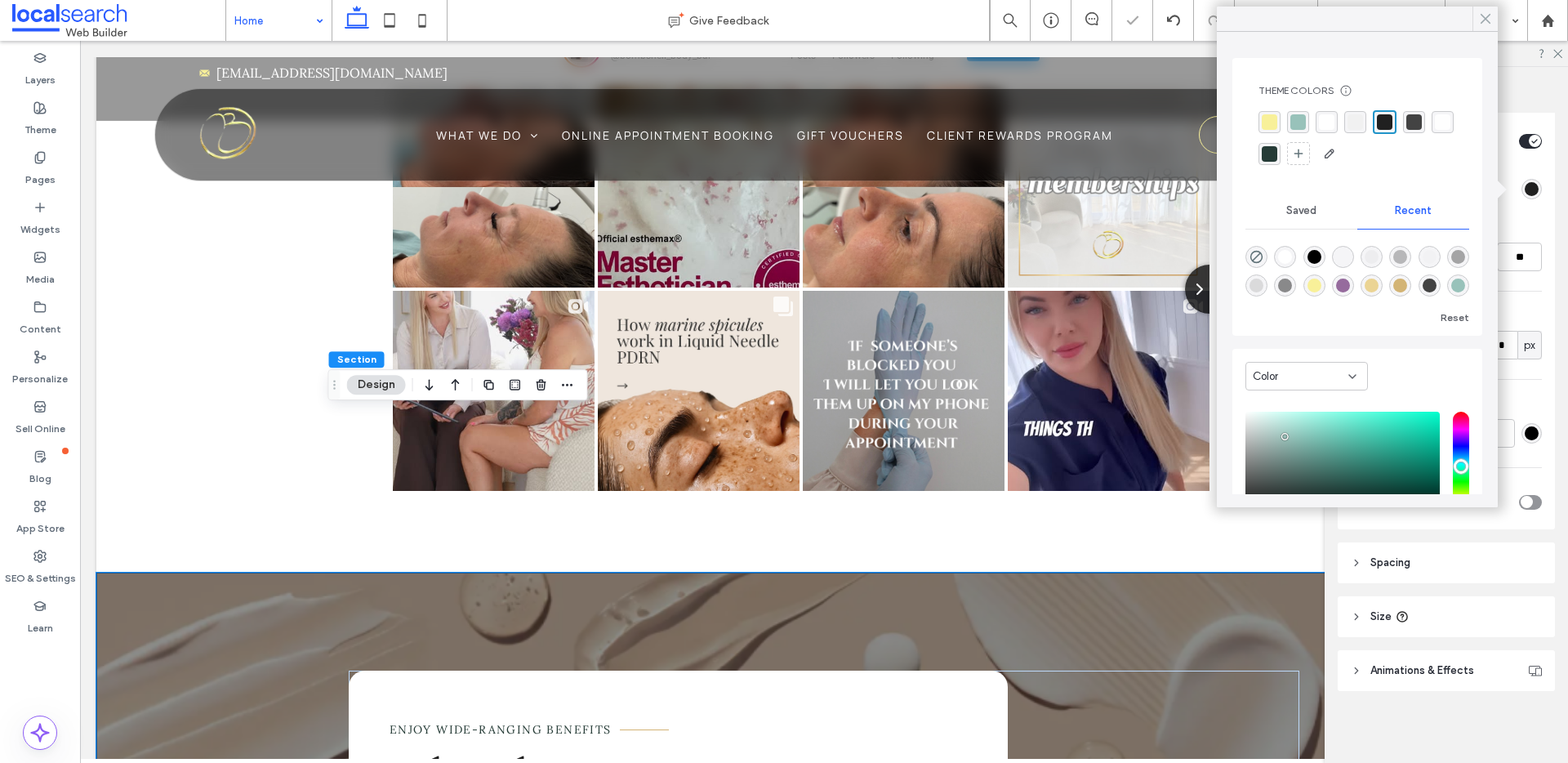
click at [1491, 15] on icon at bounding box center [1486, 18] width 15 height 15
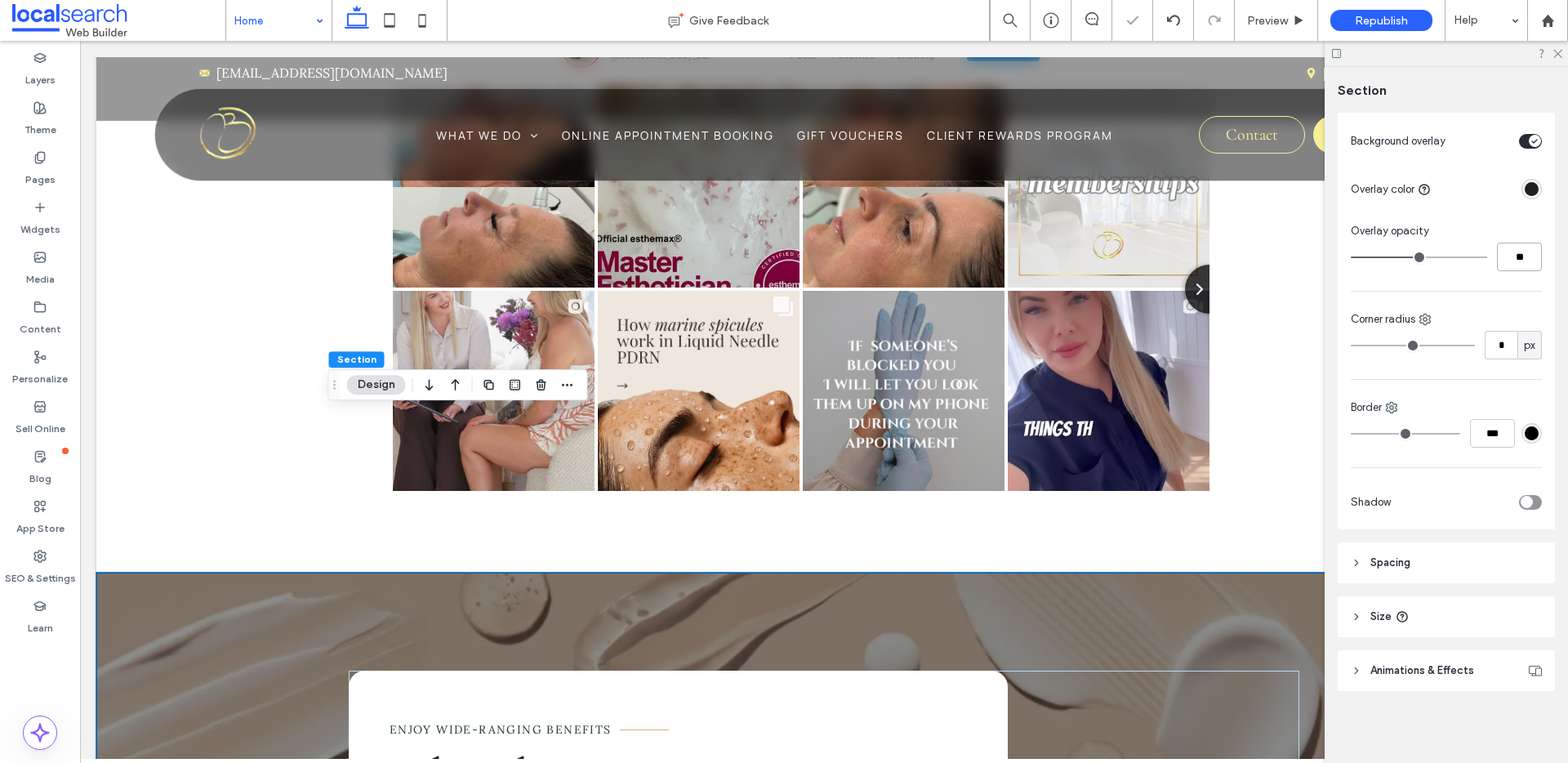
click at [1514, 255] on input "**" at bounding box center [1519, 256] width 45 height 29
type input "**"
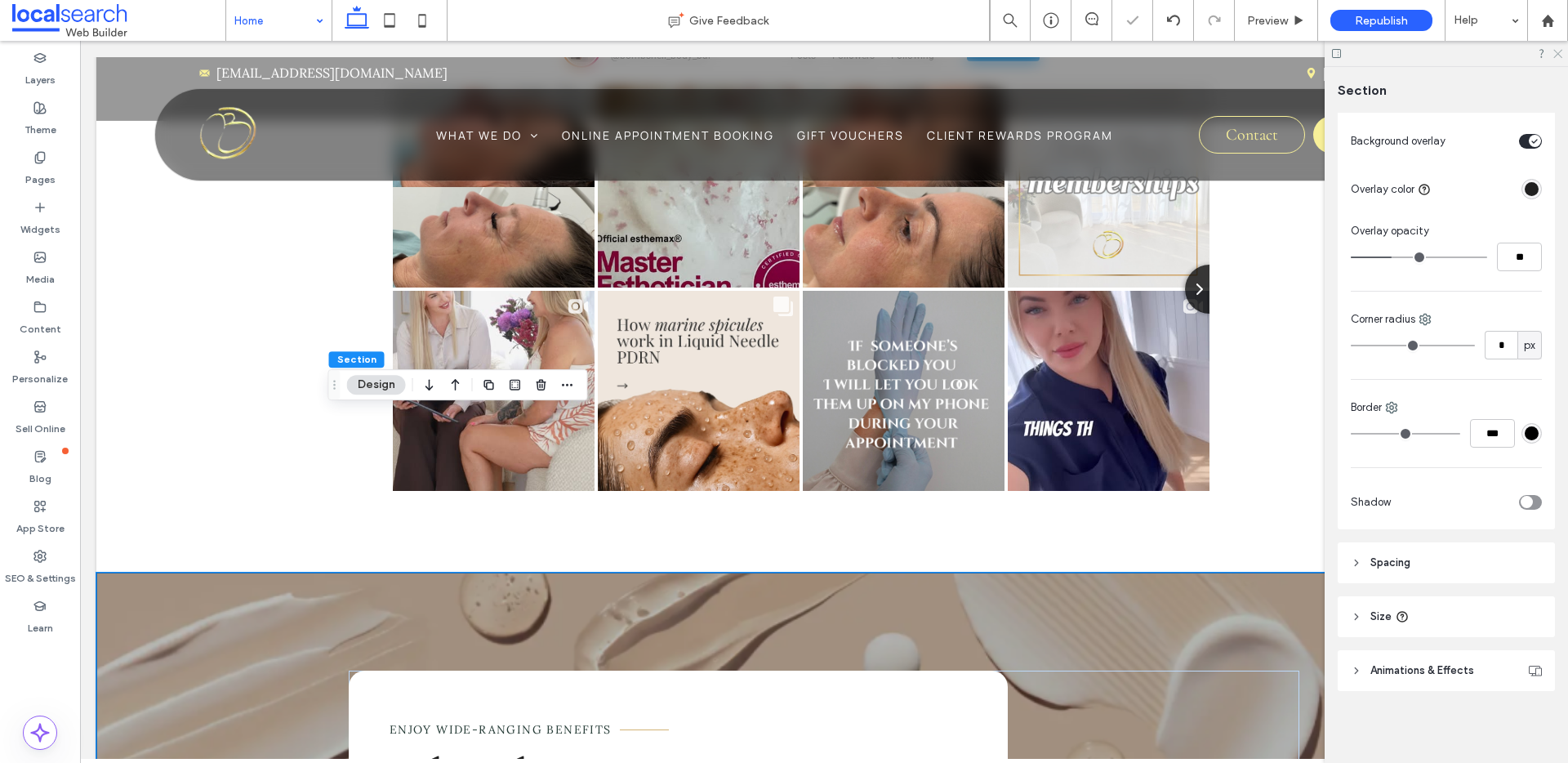
click at [1559, 53] on icon at bounding box center [1558, 53] width 11 height 11
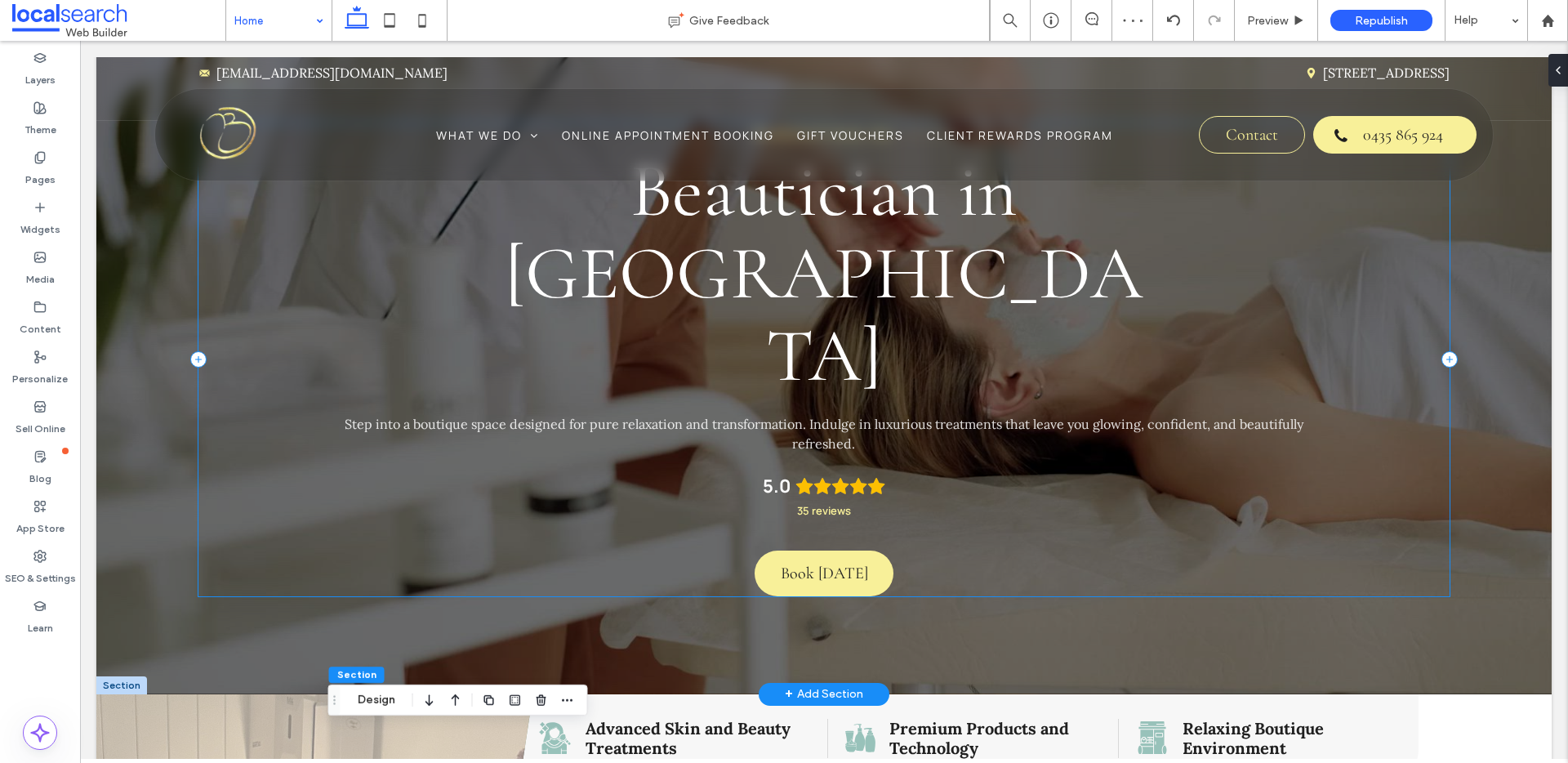
scroll to position [0, 0]
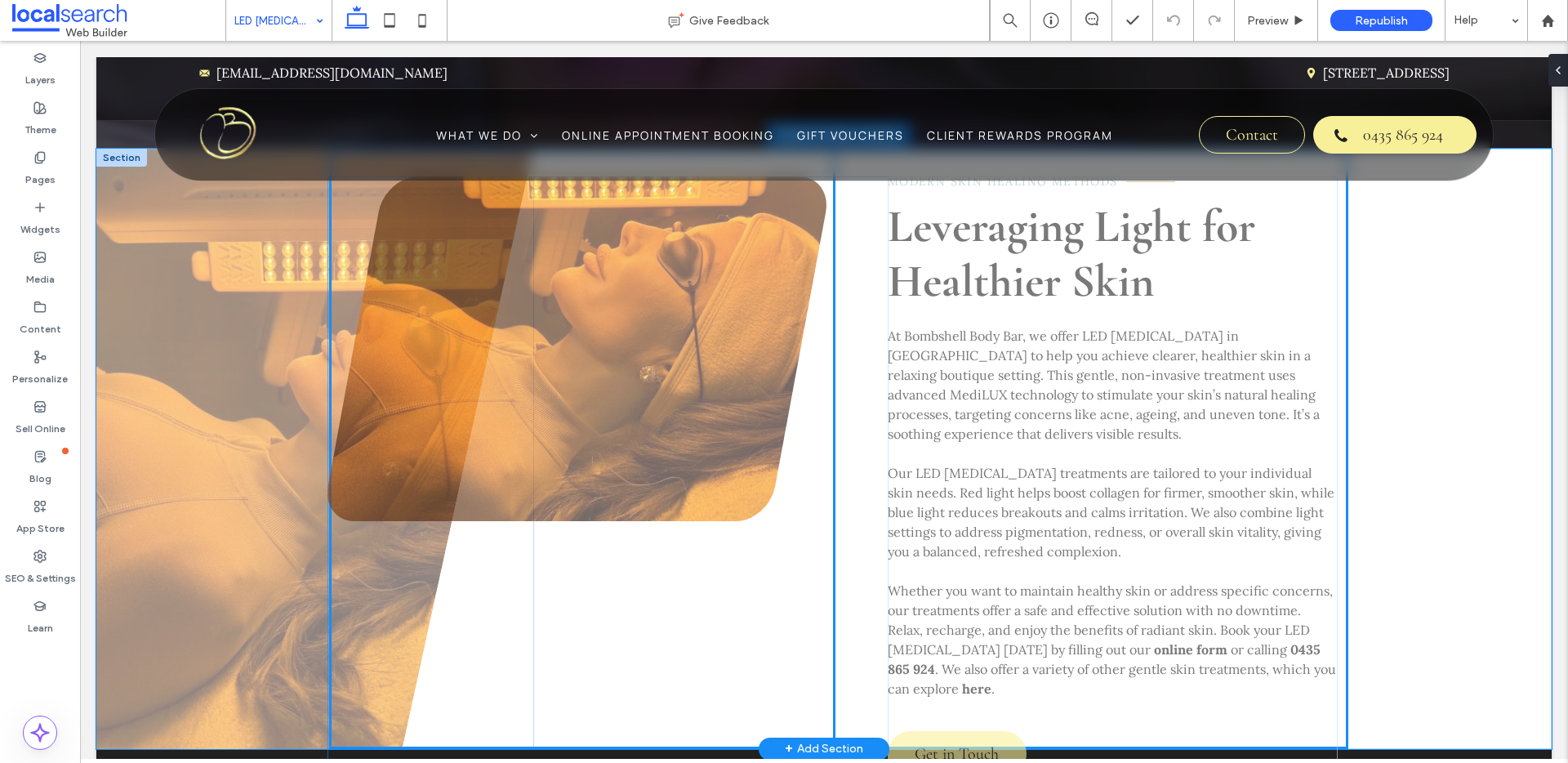
scroll to position [133, 0]
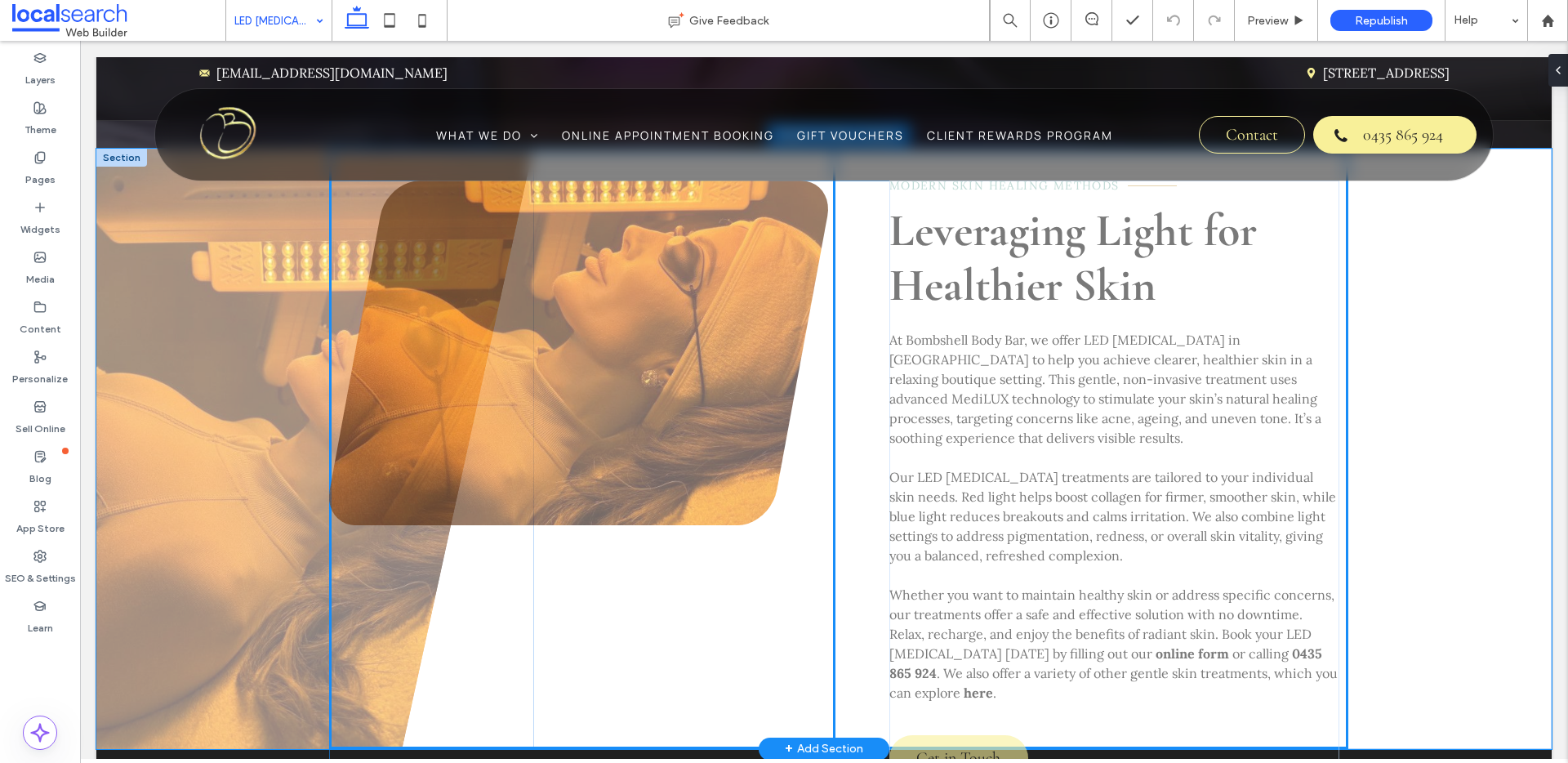
drag, startPoint x: 574, startPoint y: 511, endPoint x: 575, endPoint y: 528, distance: 17.0
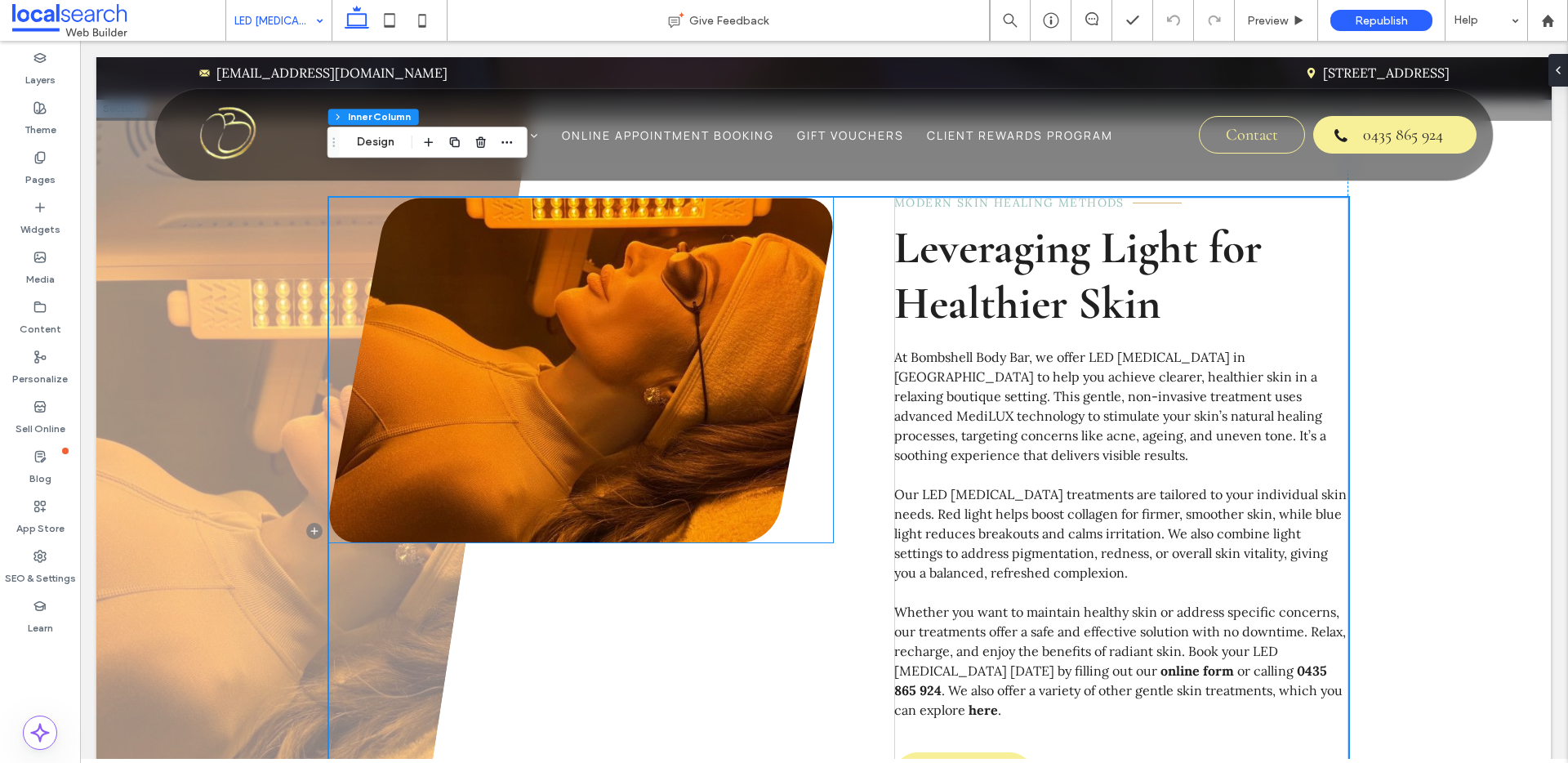
scroll to position [483, 0]
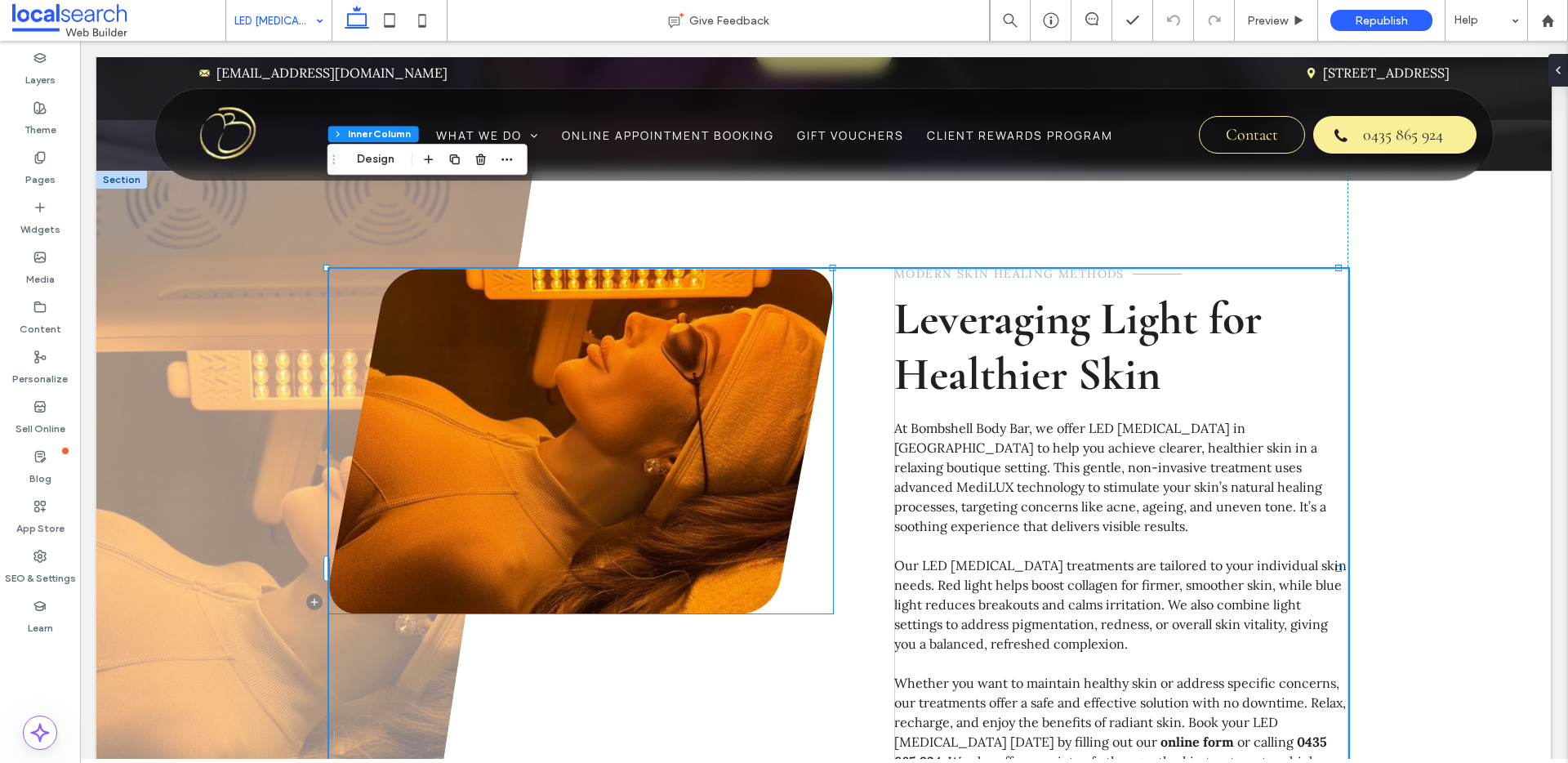
click at [593, 370] on link at bounding box center [581, 441] width 504 height 345
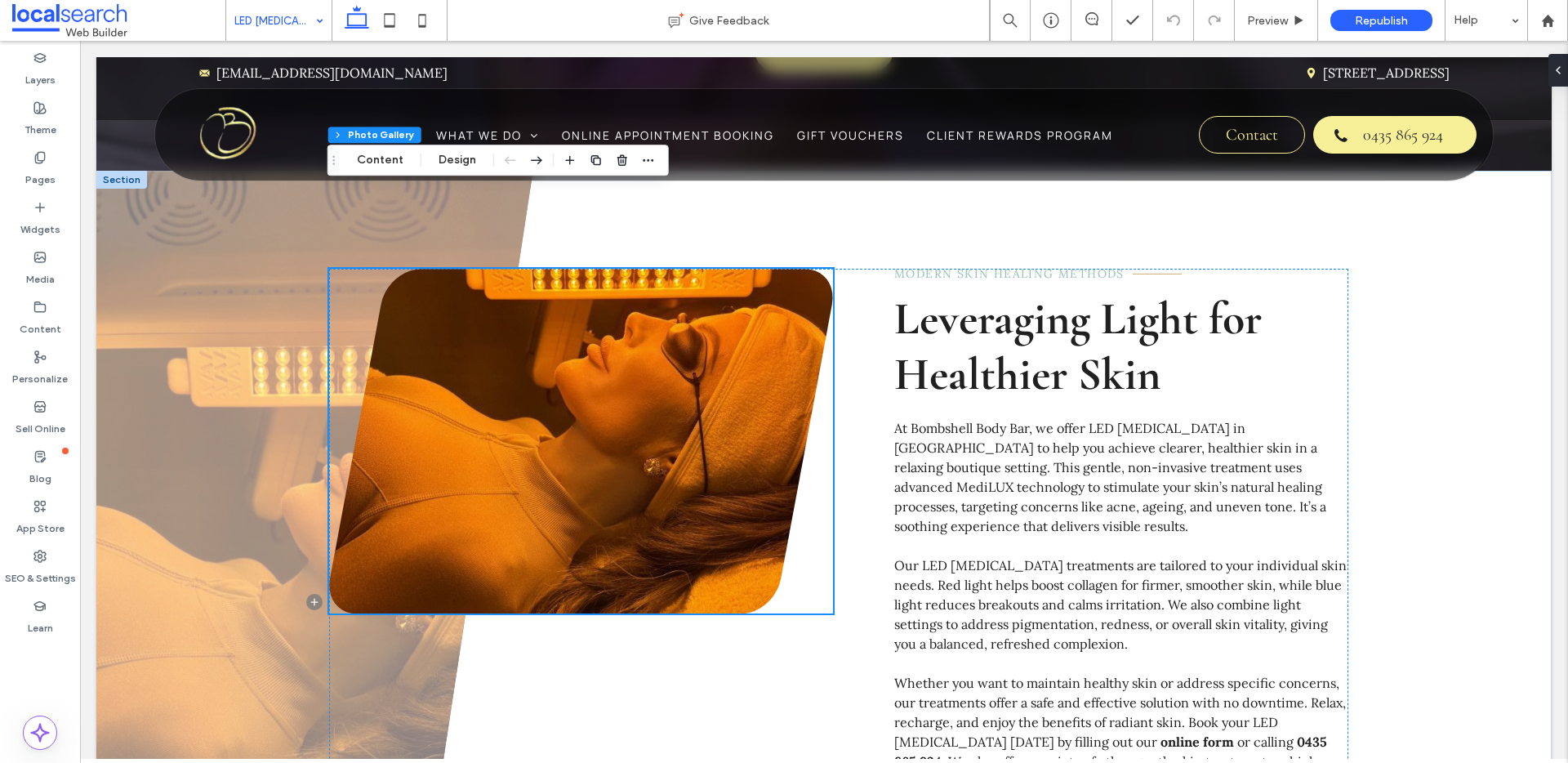
scroll to position [333, 0]
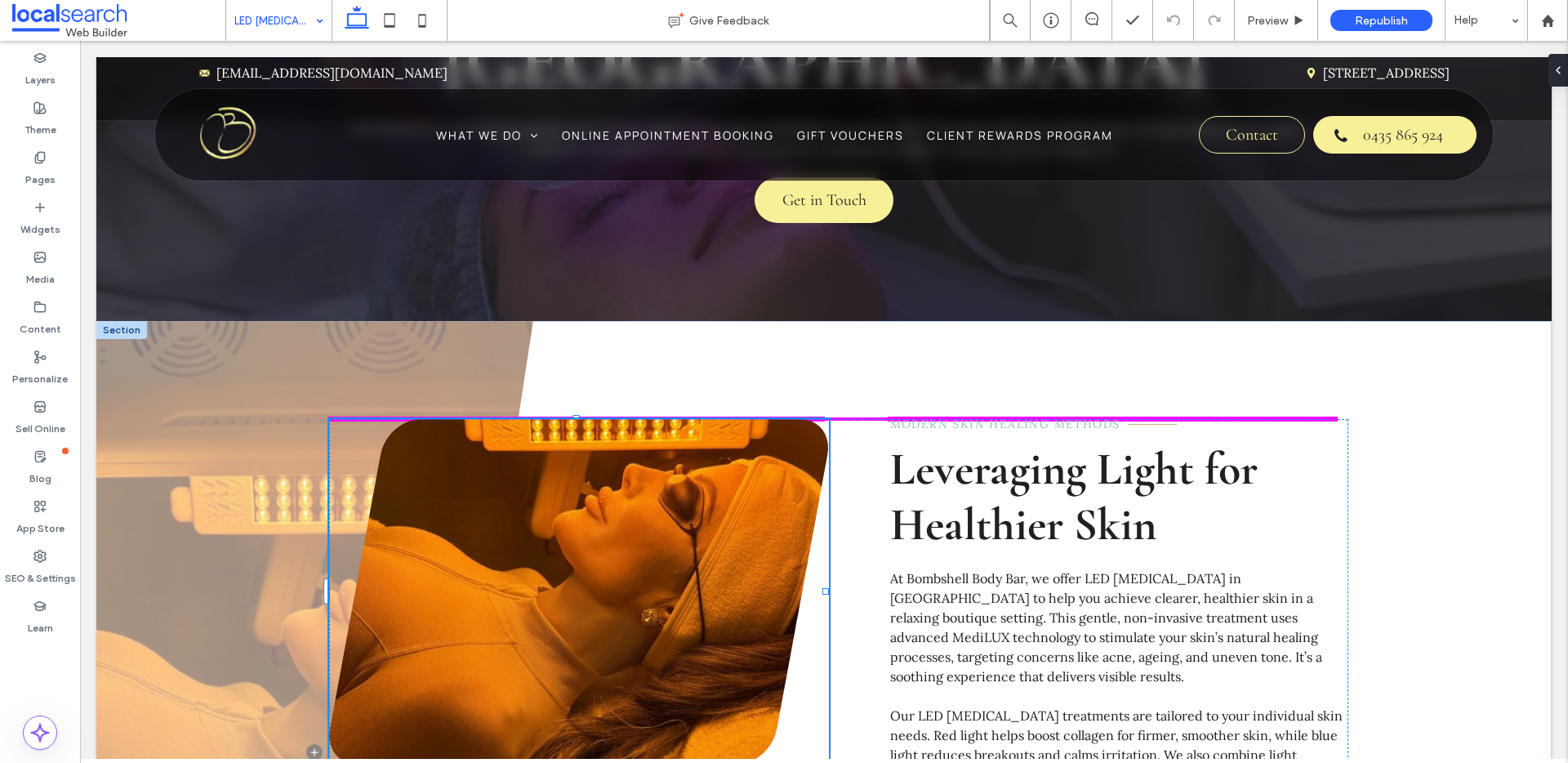
drag, startPoint x: 576, startPoint y: 334, endPoint x: 575, endPoint y: 307, distance: 27.0
click at [575, 321] on div "49% , 422px modern skin healing methods Leveraging Light for Healthier Skin At …" at bounding box center [824, 751] width 1455 height 861
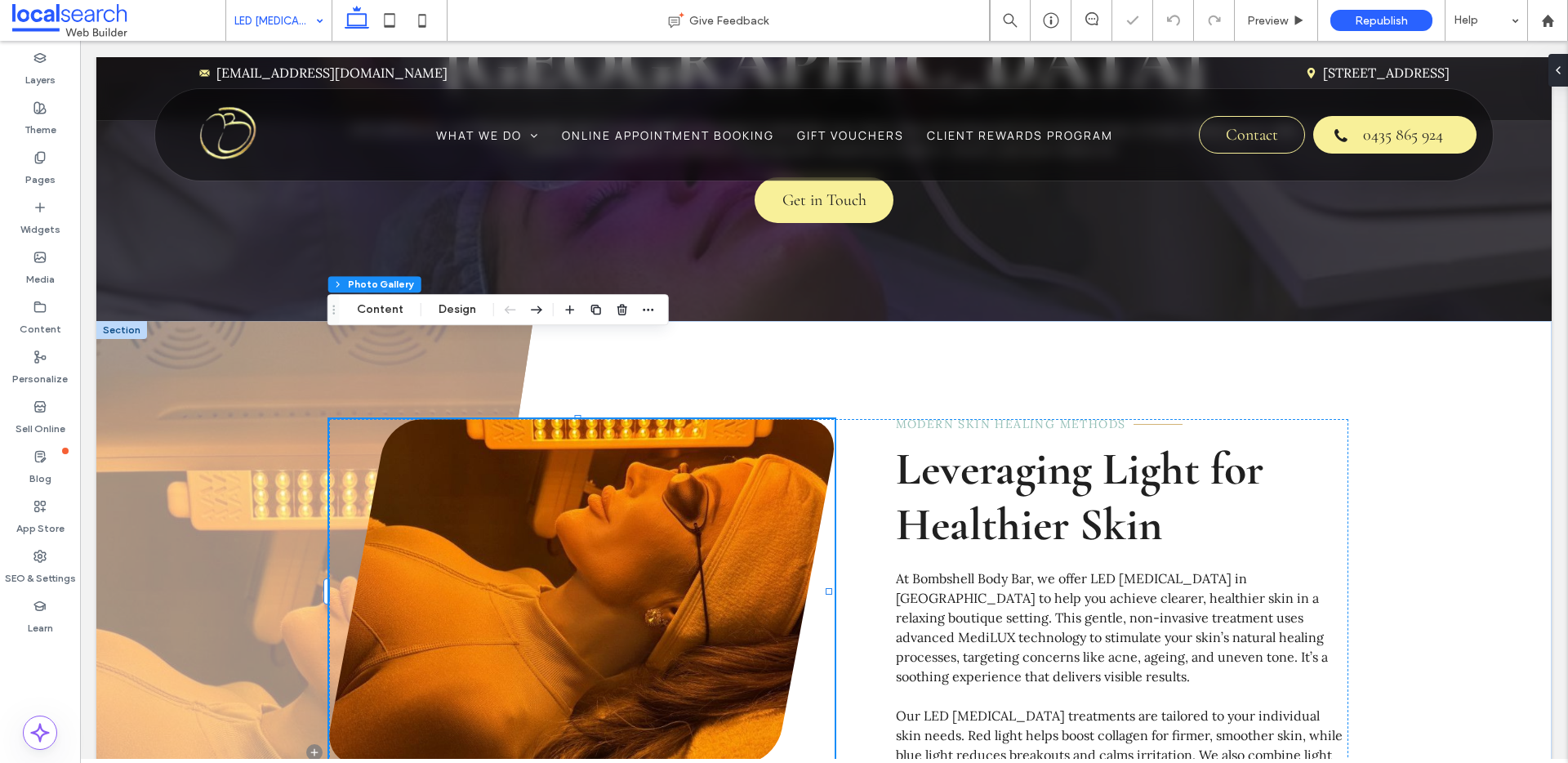
click at [623, 476] on link at bounding box center [582, 591] width 505 height 345
click at [632, 430] on link at bounding box center [582, 591] width 505 height 345
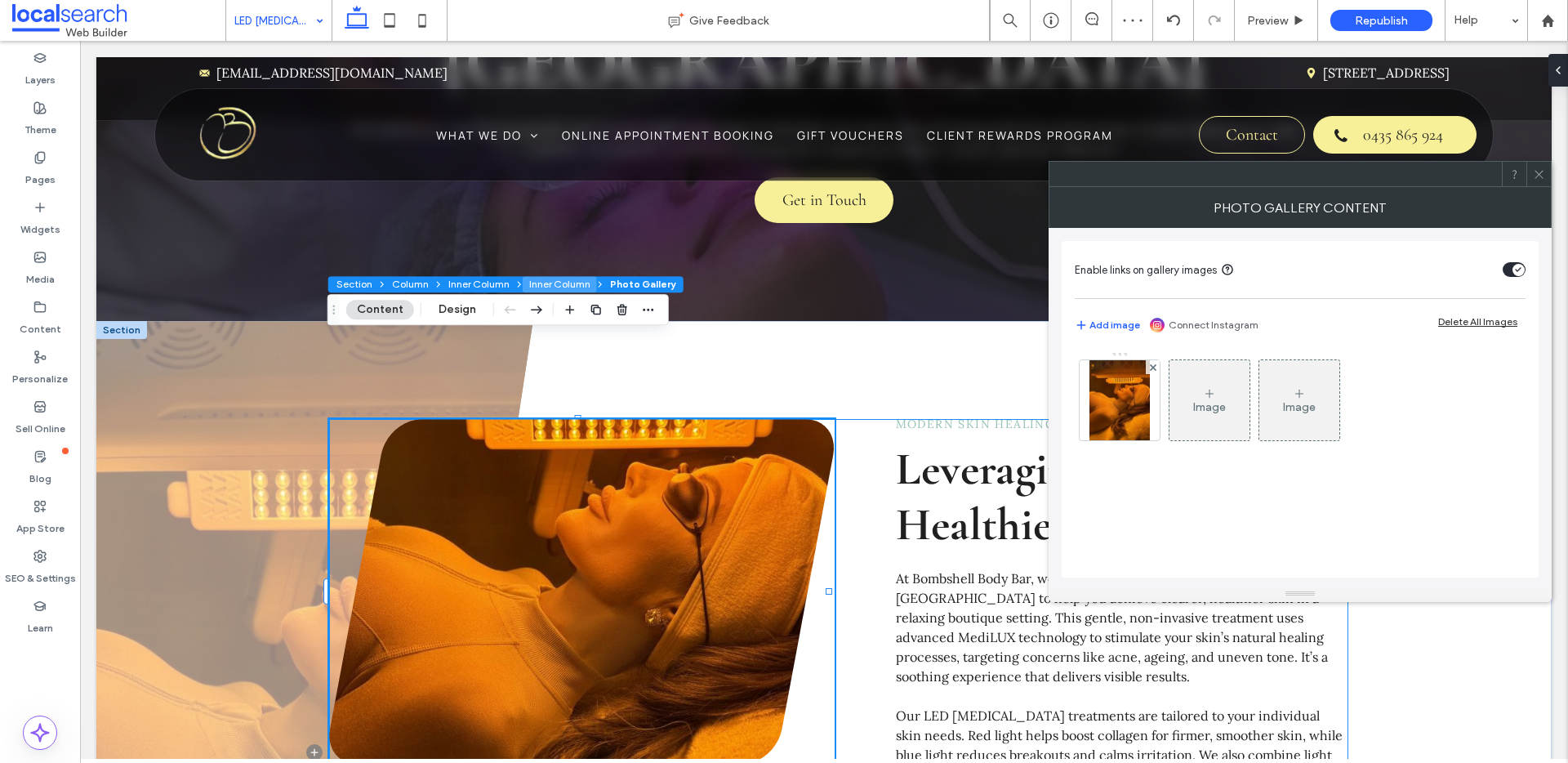
click at [567, 289] on button "Inner Column" at bounding box center [560, 284] width 75 height 17
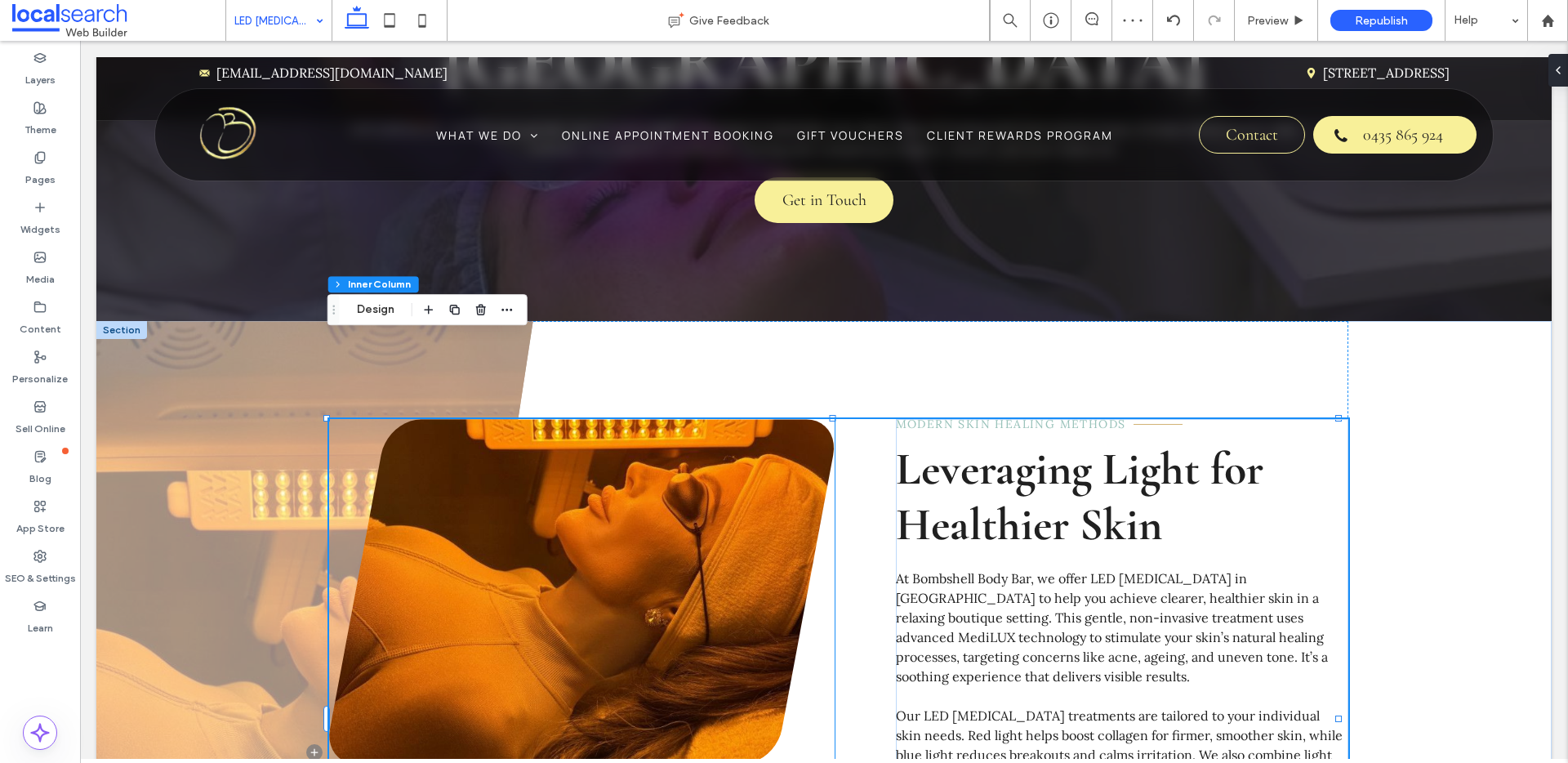
click at [575, 419] on link at bounding box center [582, 591] width 505 height 345
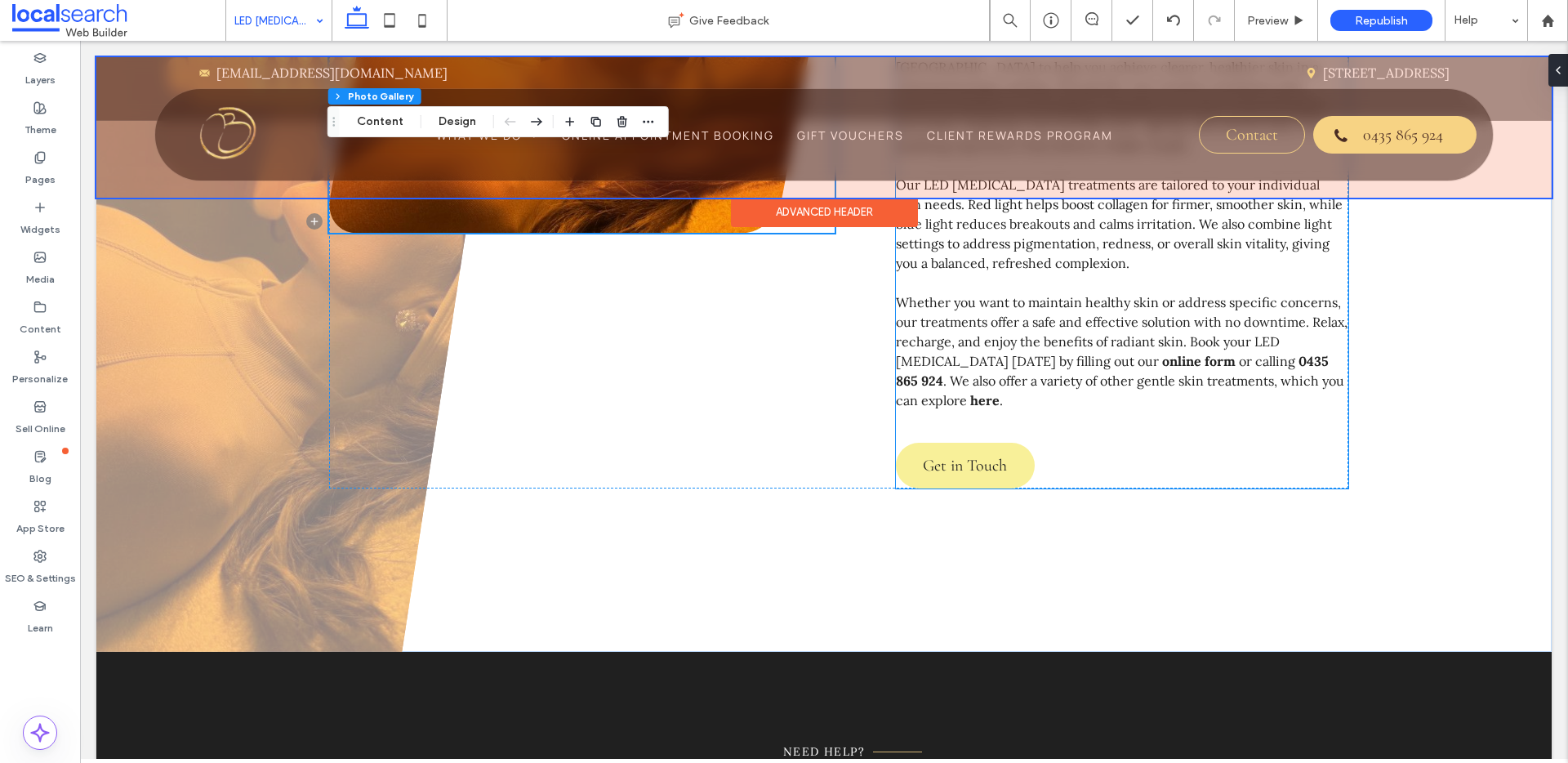
scroll to position [510, 0]
